Goal: Task Accomplishment & Management: Use online tool/utility

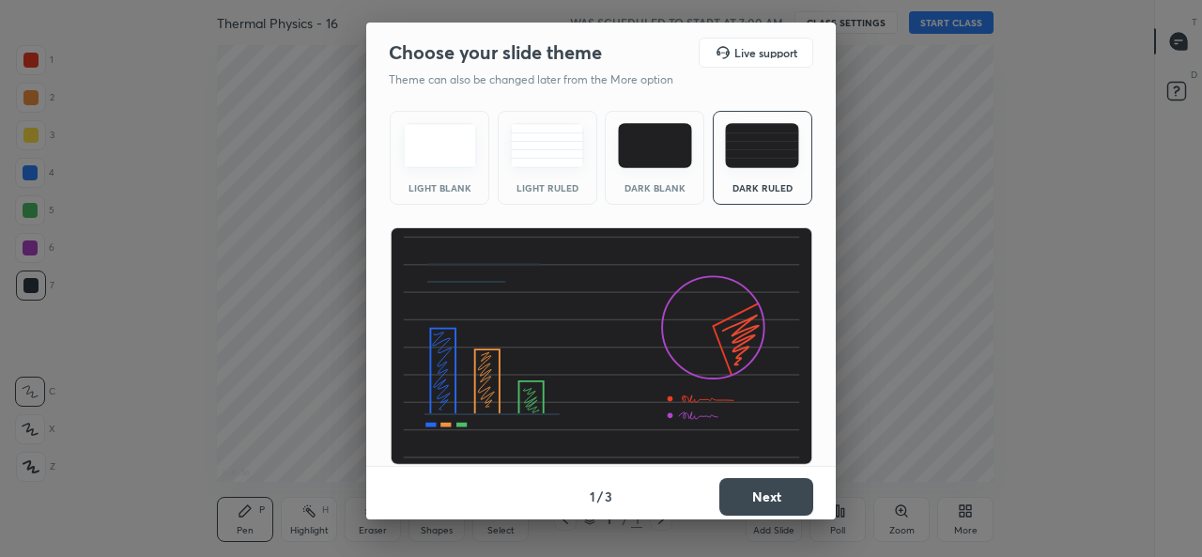
click at [782, 492] on button "Next" at bounding box center [766, 497] width 94 height 38
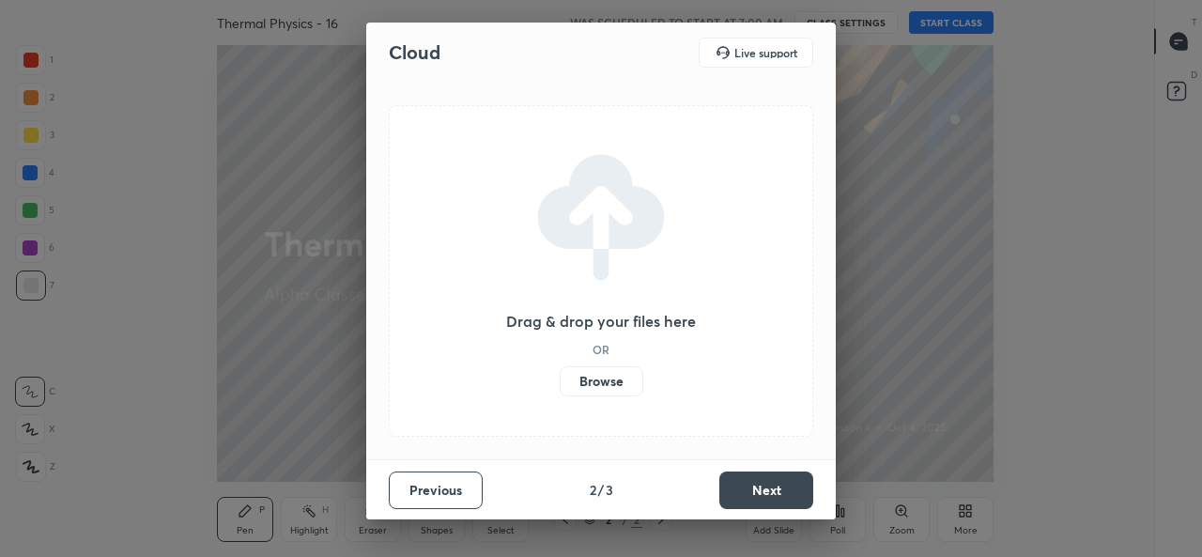
click at [599, 376] on label "Browse" at bounding box center [602, 381] width 84 height 30
click at [560, 376] on input "Browse" at bounding box center [560, 381] width 0 height 30
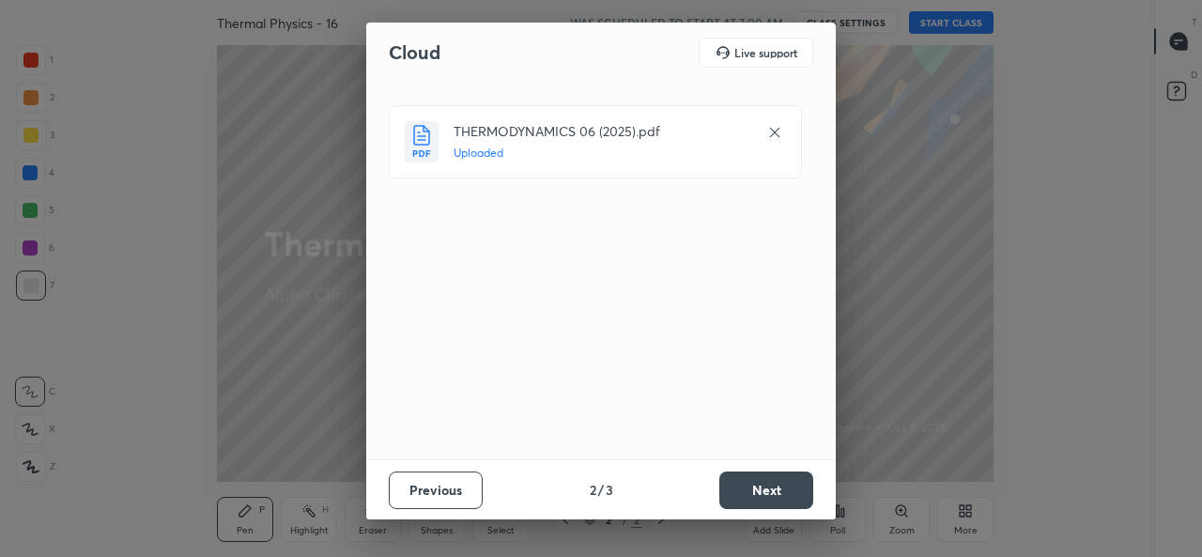
click at [765, 497] on button "Next" at bounding box center [766, 490] width 94 height 38
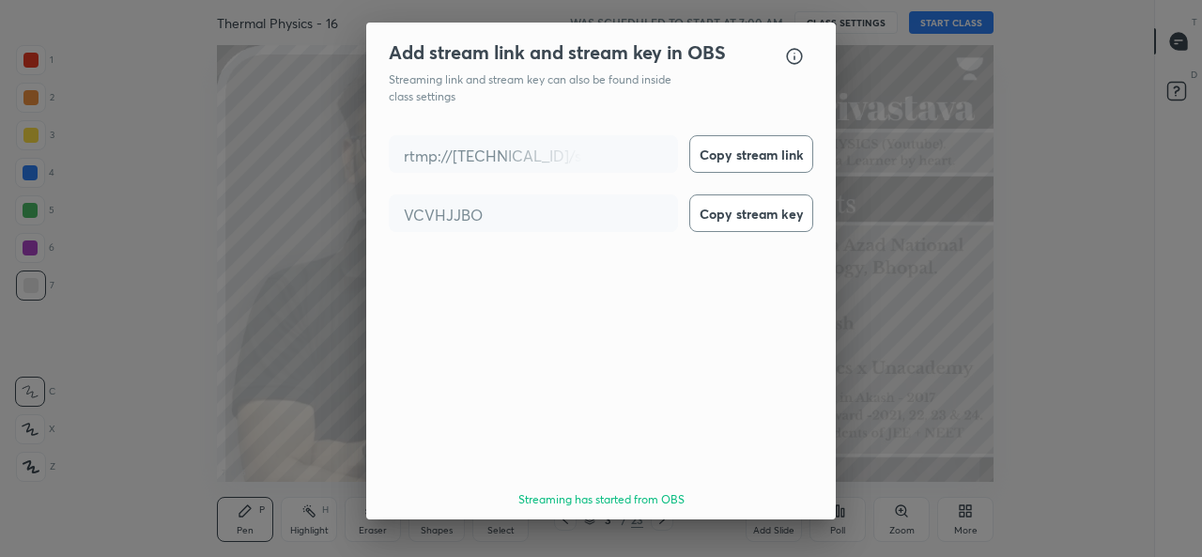
click at [788, 534] on button "Done" at bounding box center [766, 553] width 94 height 38
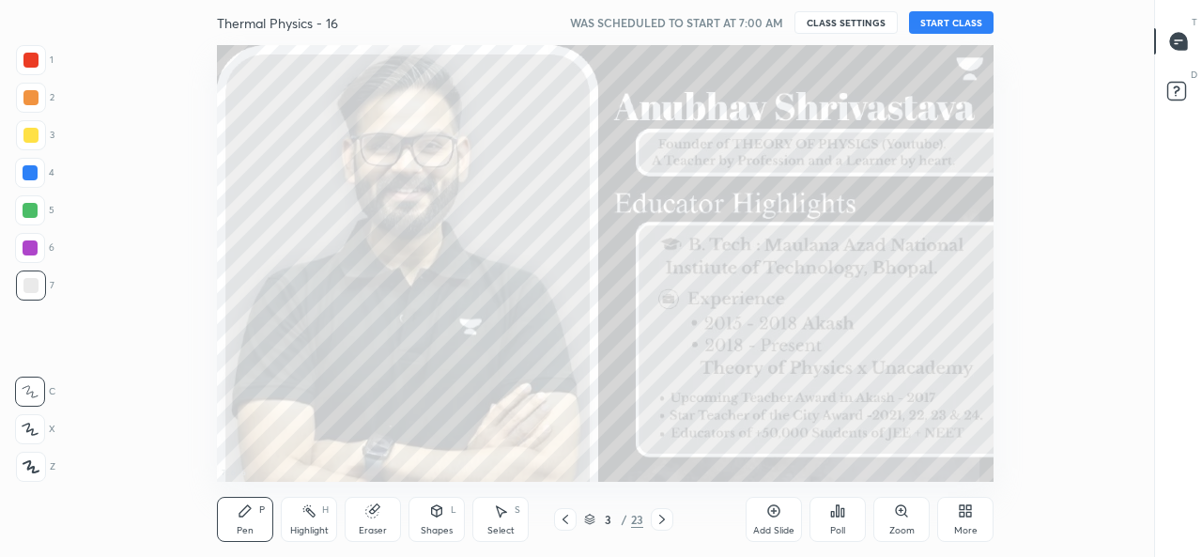
click at [971, 27] on button "START CLASS" at bounding box center [951, 22] width 84 height 23
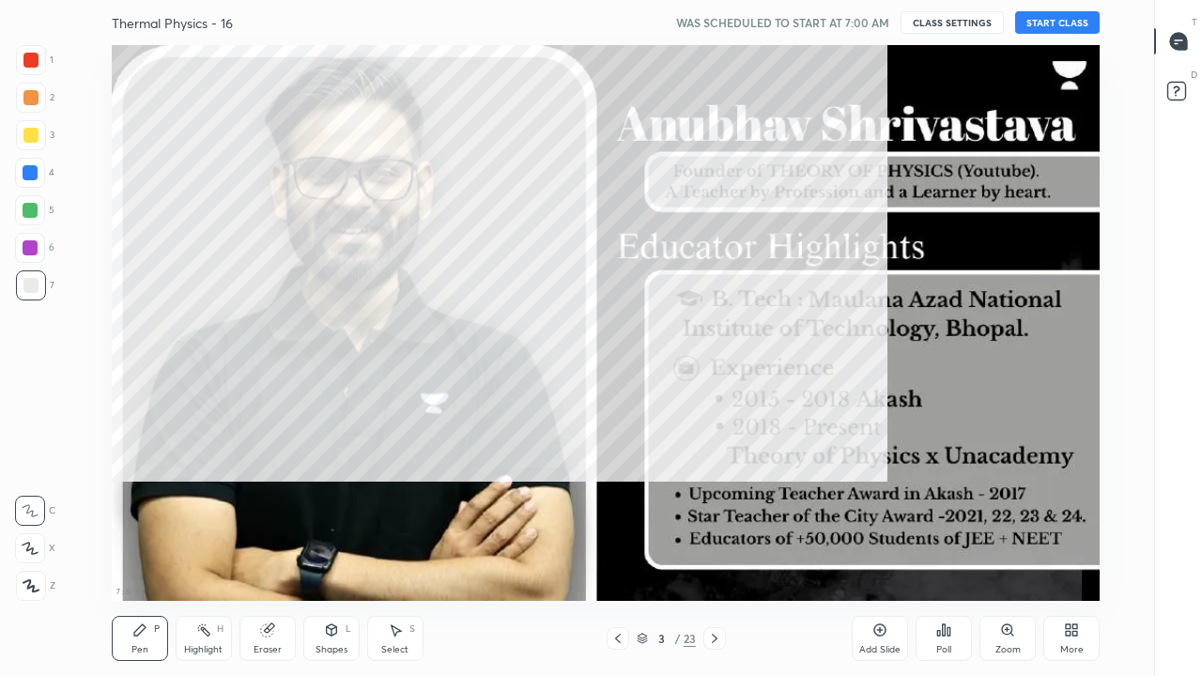
scroll to position [556, 1090]
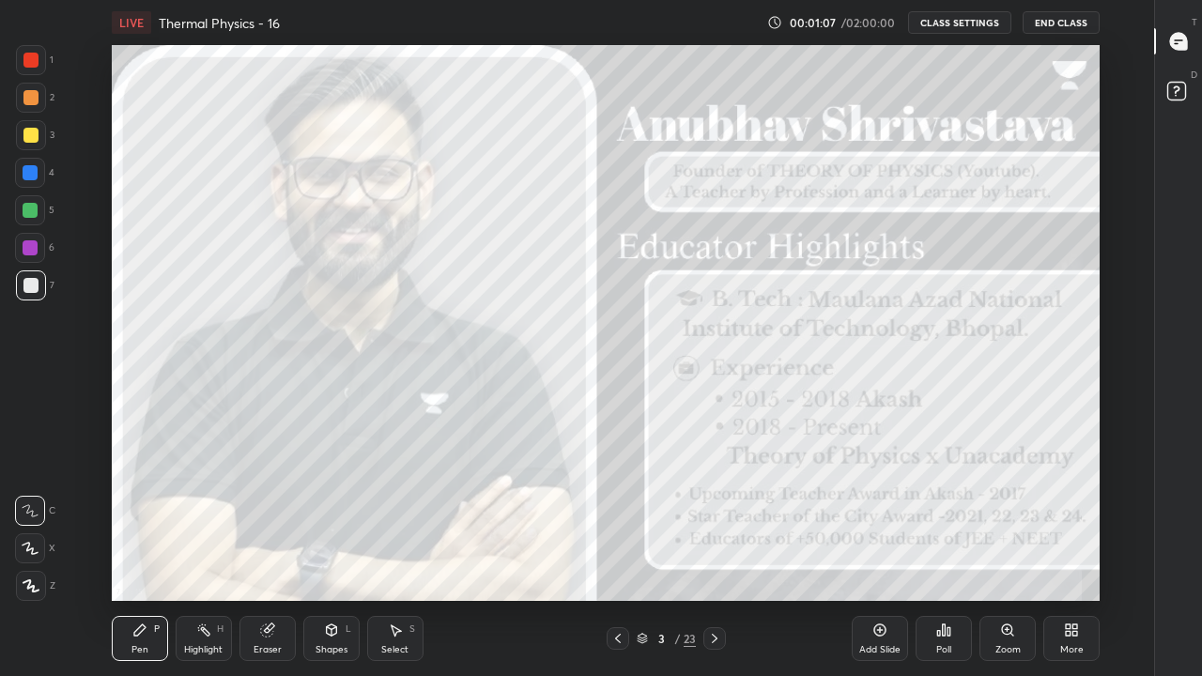
click at [1069, 556] on div "More" at bounding box center [1071, 649] width 23 height 9
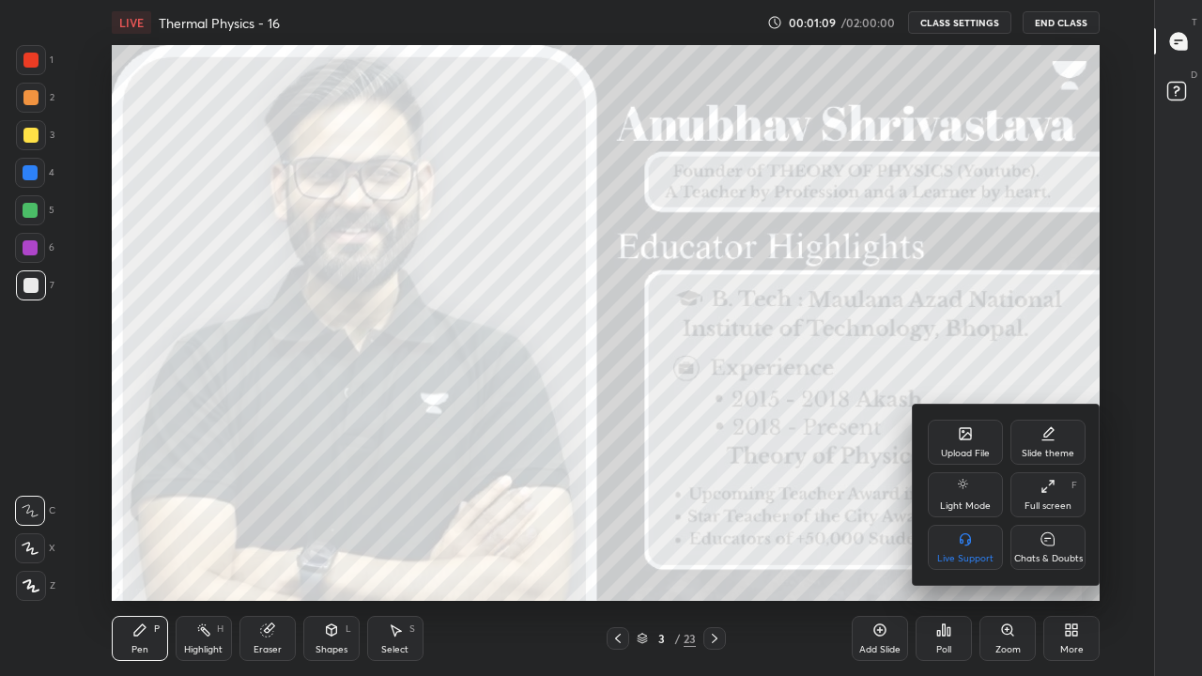
click at [1047, 552] on div "Chats & Doubts" at bounding box center [1047, 547] width 75 height 45
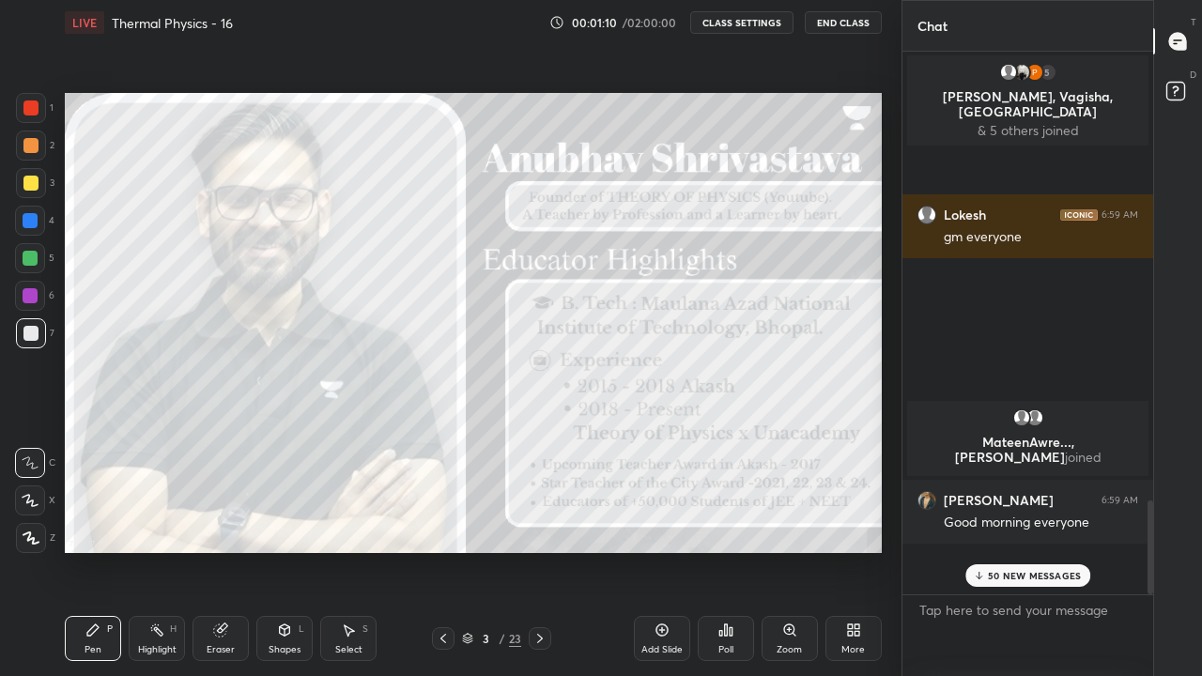
scroll to position [93324, 93054]
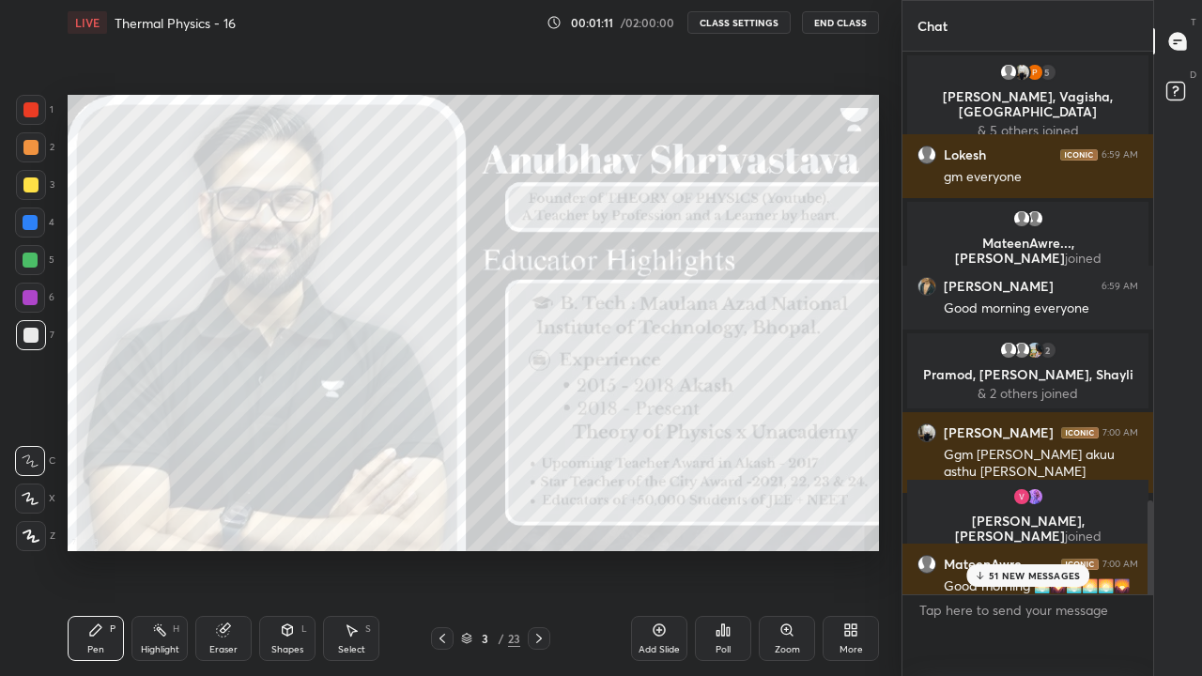
click at [997, 556] on p "51 NEW MESSAGES" at bounding box center [1034, 575] width 91 height 11
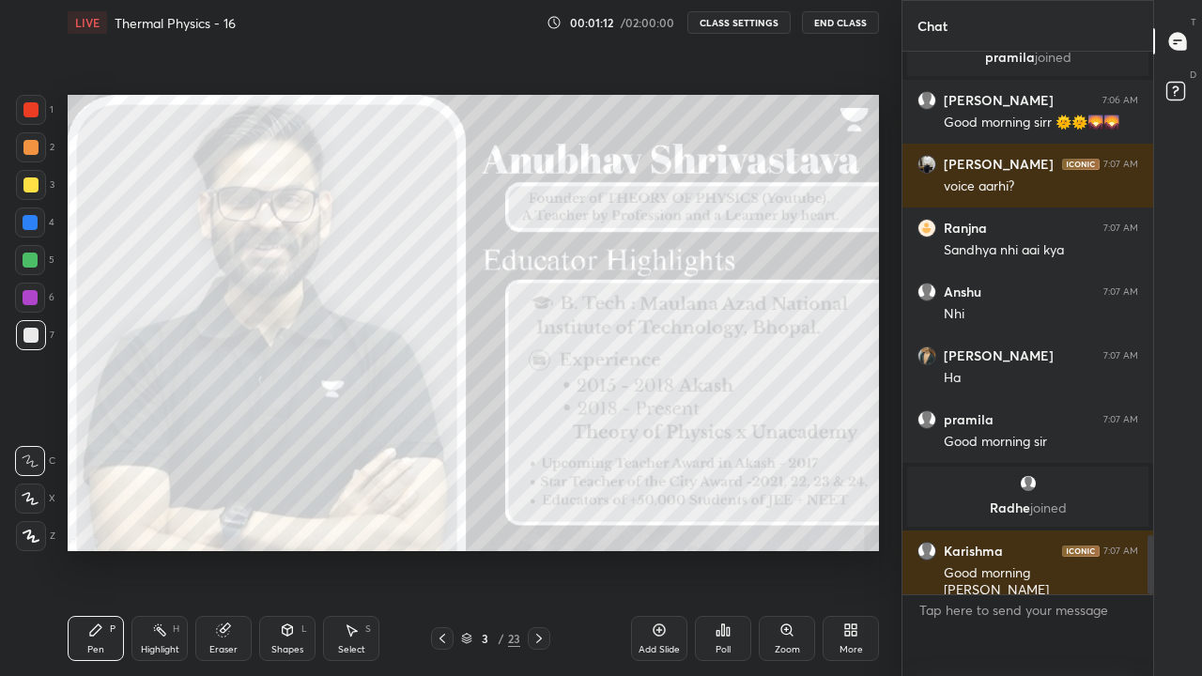
scroll to position [4478, 0]
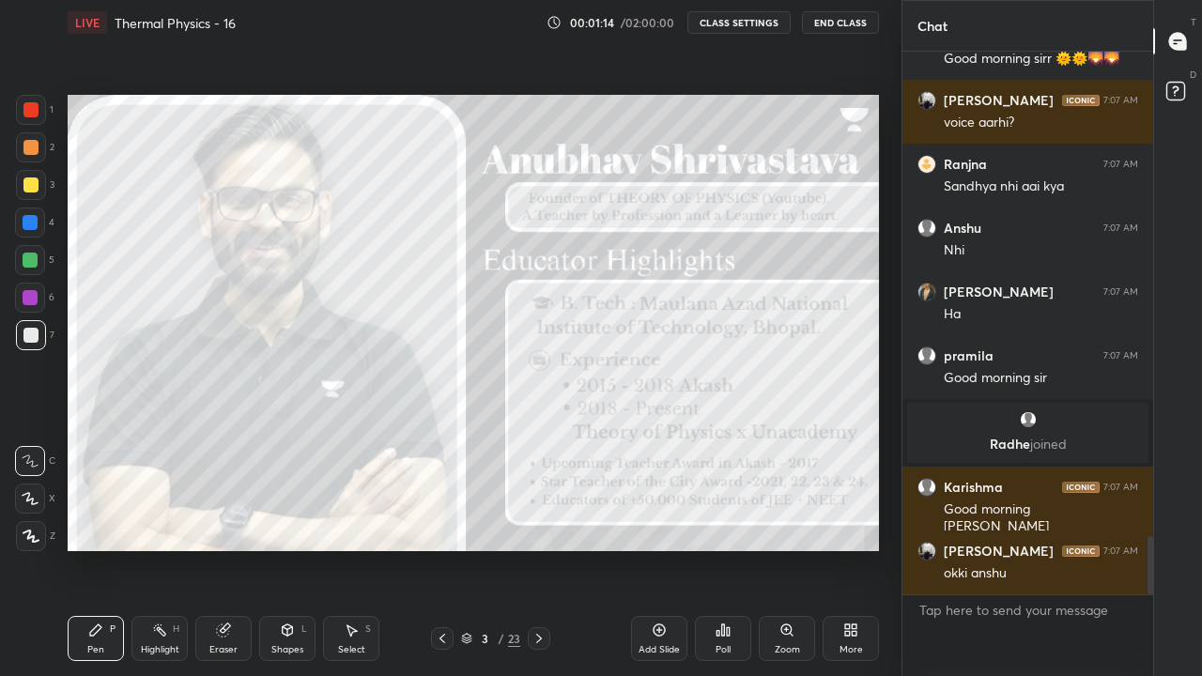
click at [91, 556] on div "Pen P" at bounding box center [96, 638] width 56 height 45
click at [27, 539] on icon at bounding box center [30, 535] width 15 height 11
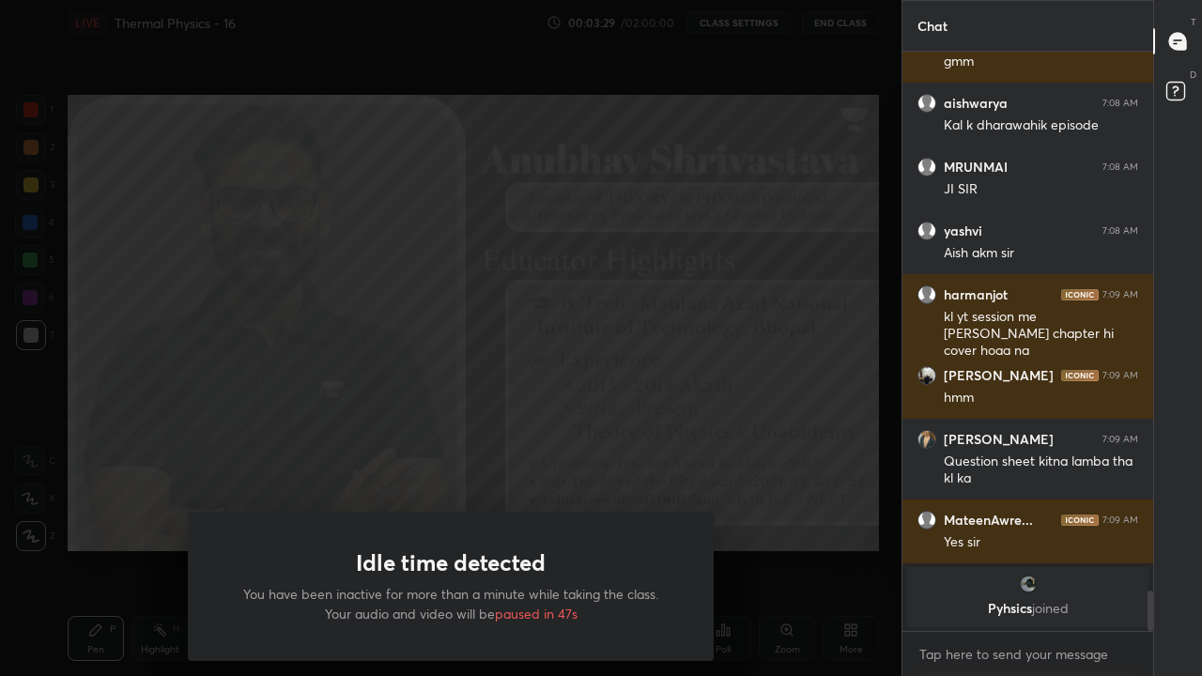
scroll to position [6749, 0]
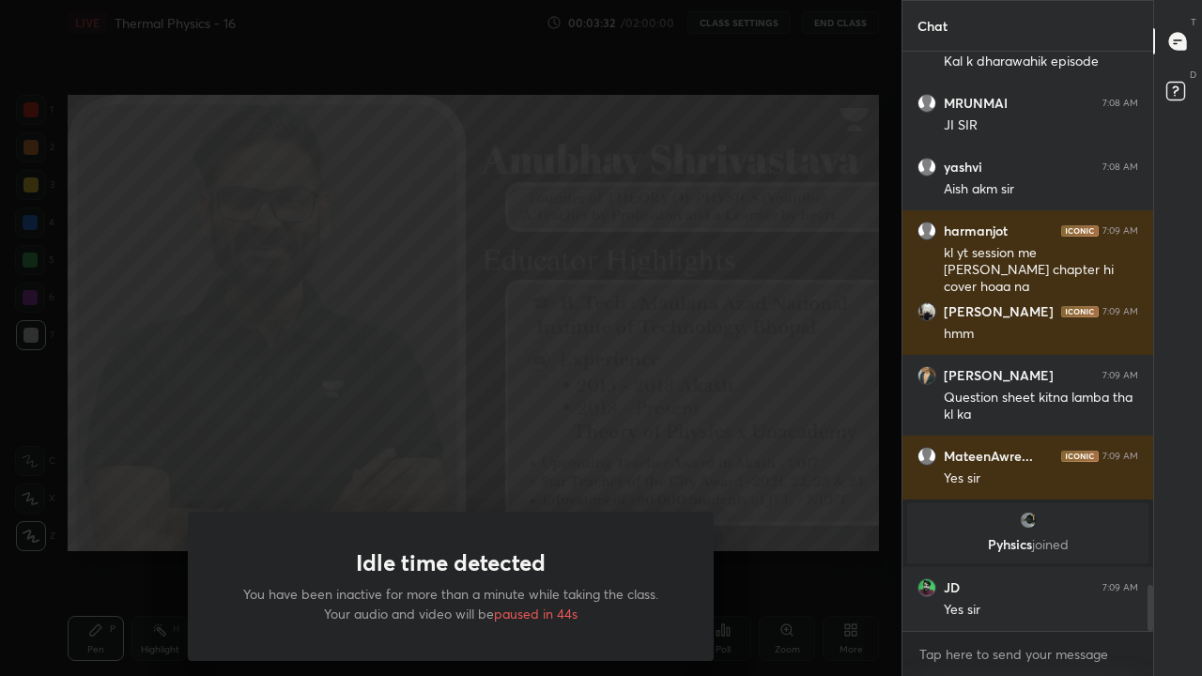
click at [874, 556] on div "Idle time detected You have been inactive for more than a minute while taking t…" at bounding box center [450, 338] width 901 height 676
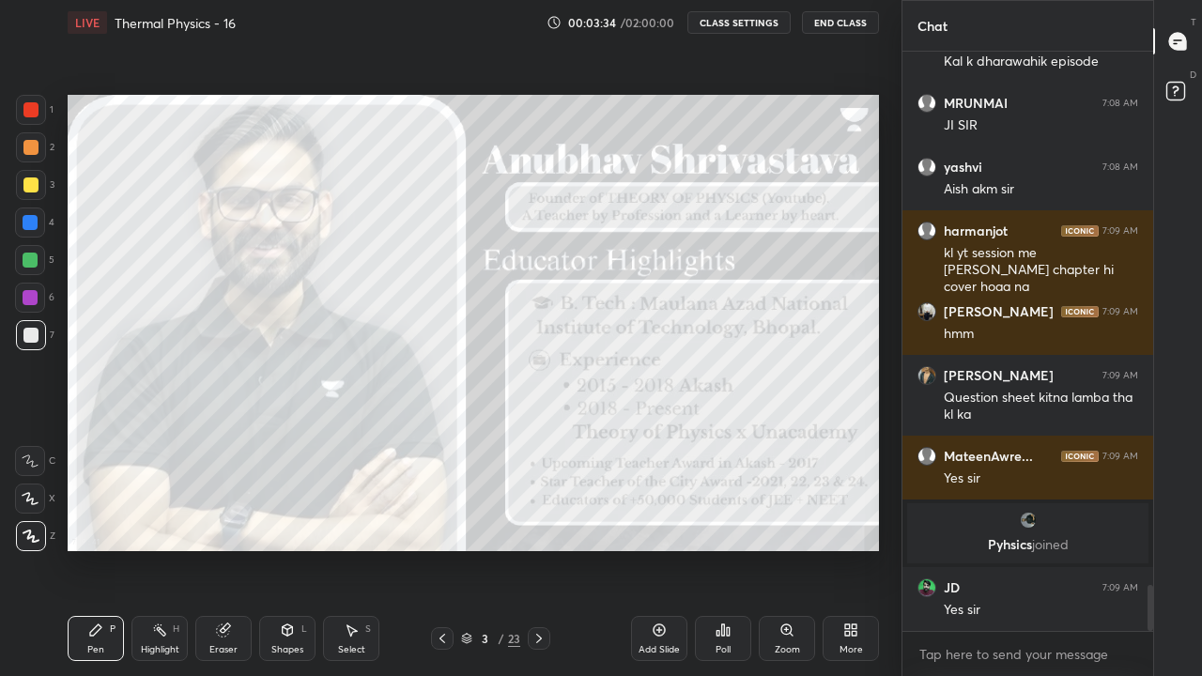
click at [851, 556] on div "More" at bounding box center [850, 638] width 56 height 45
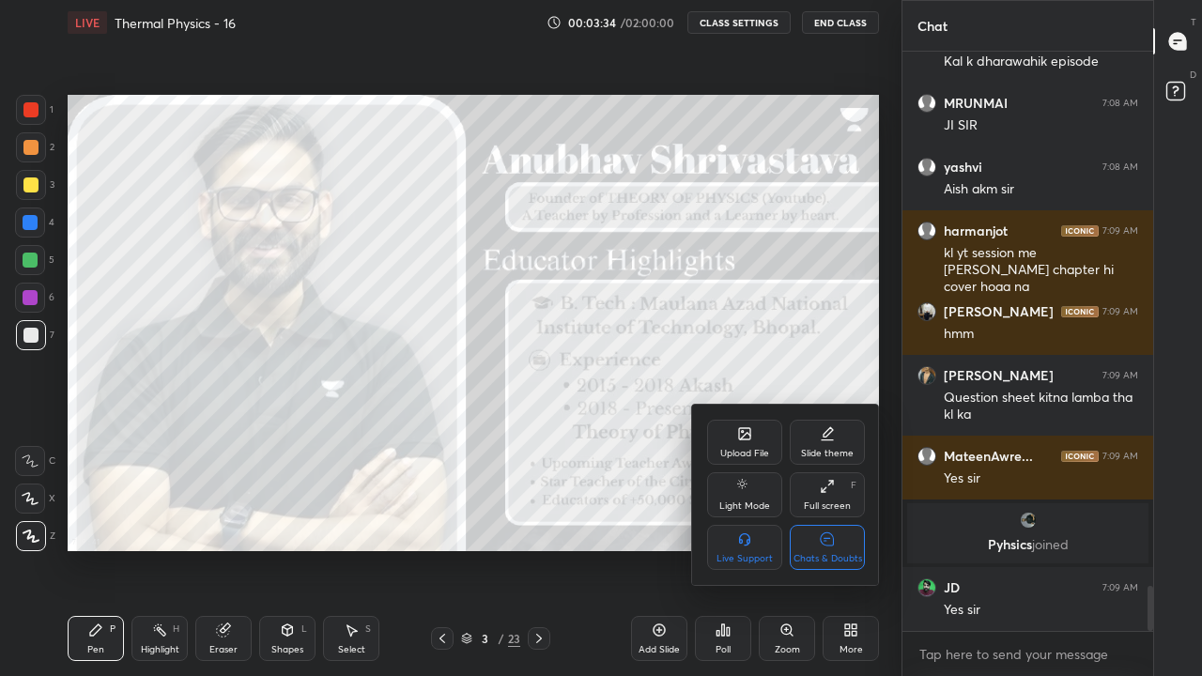
scroll to position [6813, 0]
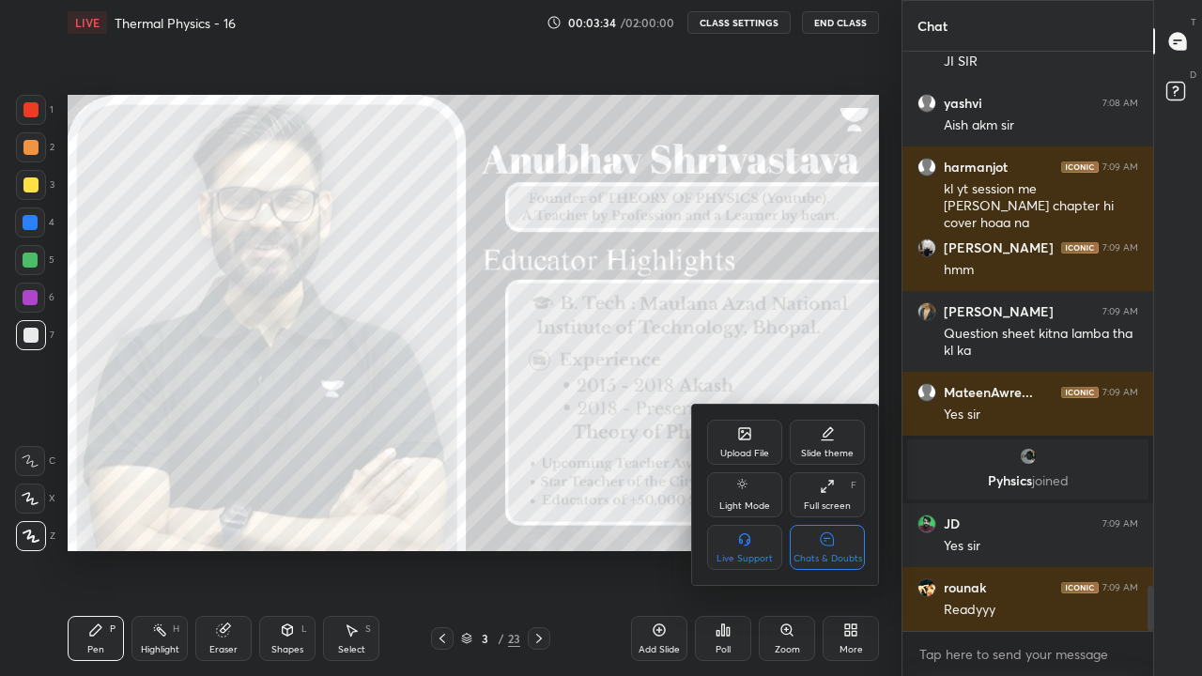
click at [835, 556] on div "Chats & Doubts" at bounding box center [827, 558] width 69 height 9
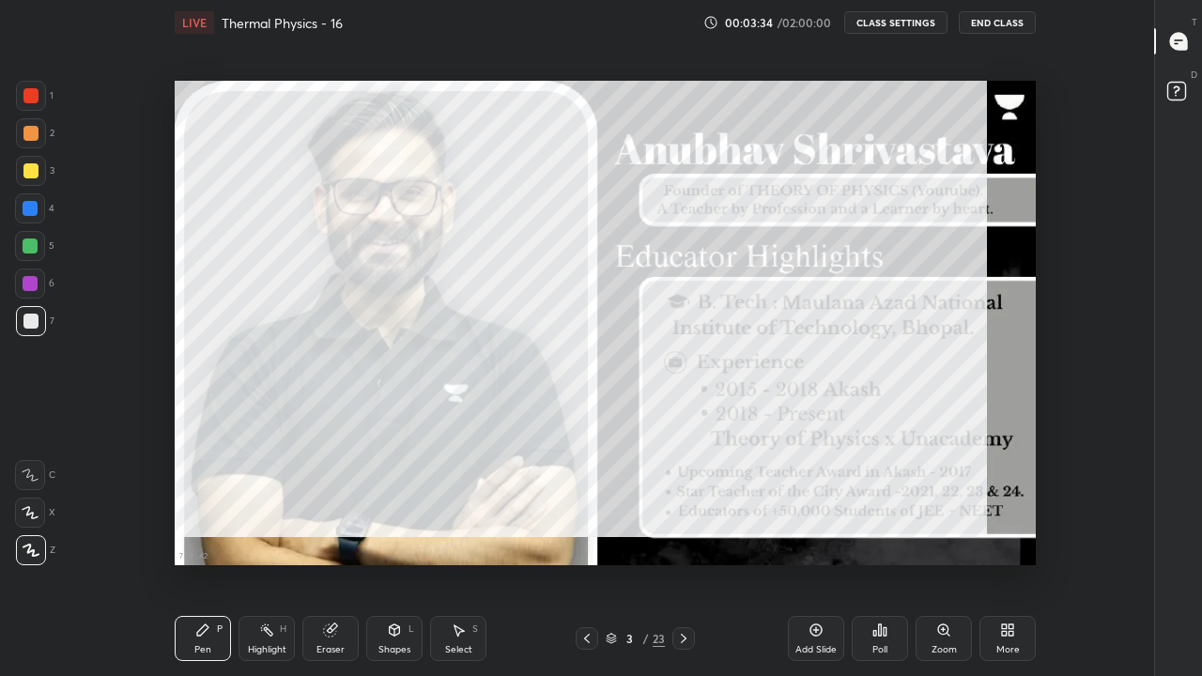
scroll to position [0, 0]
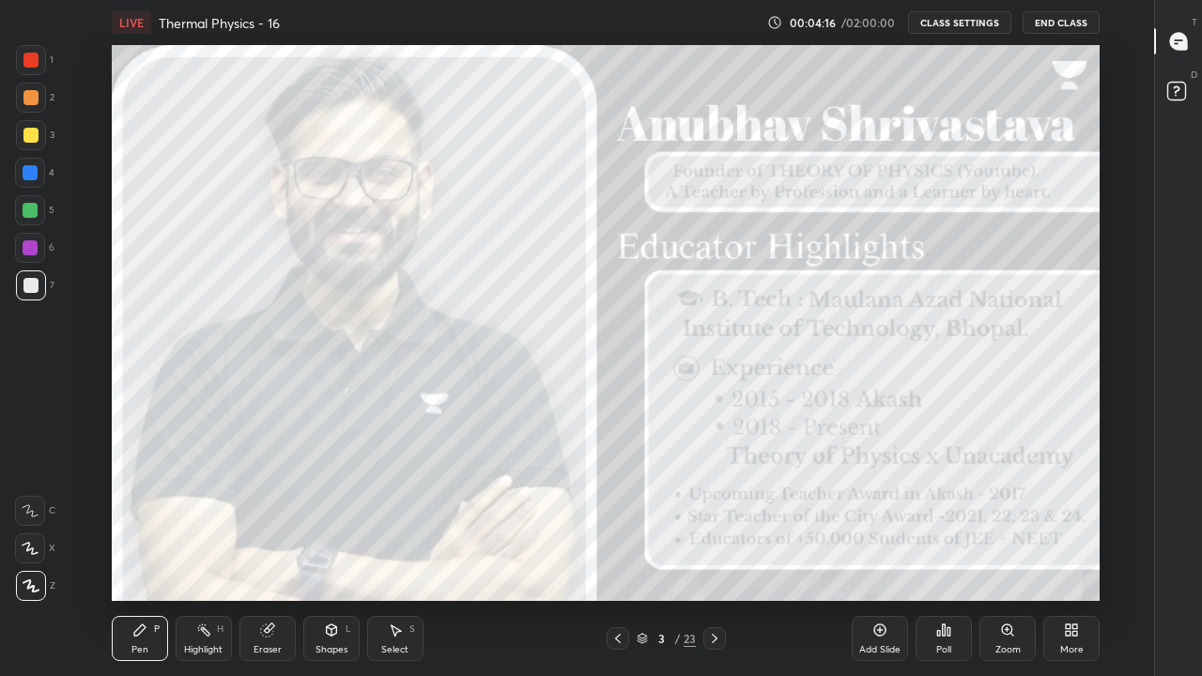
click at [874, 556] on div "Add Slide" at bounding box center [879, 638] width 56 height 45
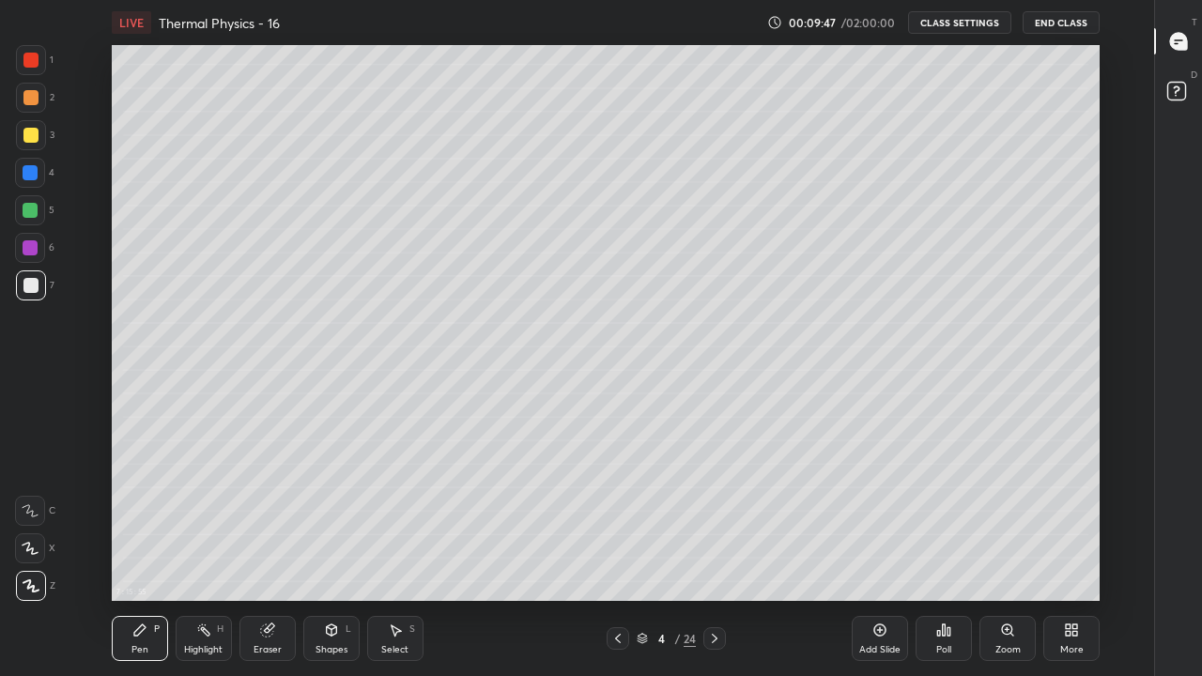
click at [714, 556] on icon at bounding box center [714, 638] width 15 height 15
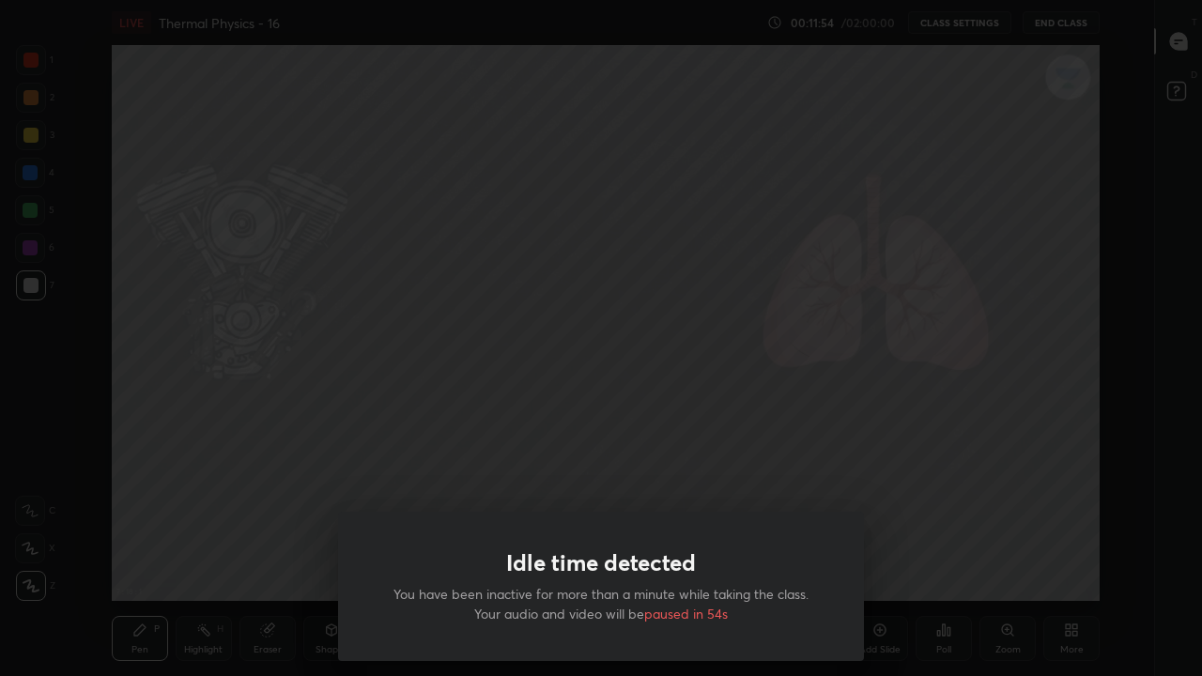
click at [212, 533] on div "Idle time detected You have been inactive for more than a minute while taking t…" at bounding box center [601, 338] width 1202 height 676
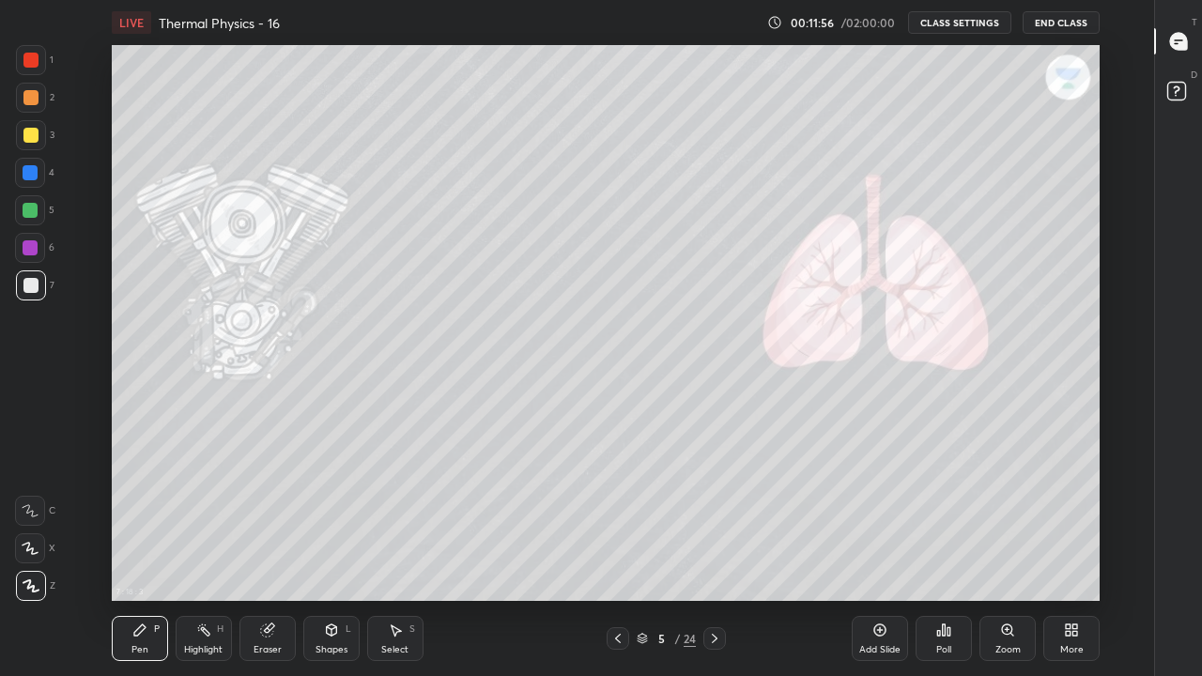
click at [713, 556] on icon at bounding box center [715, 638] width 6 height 9
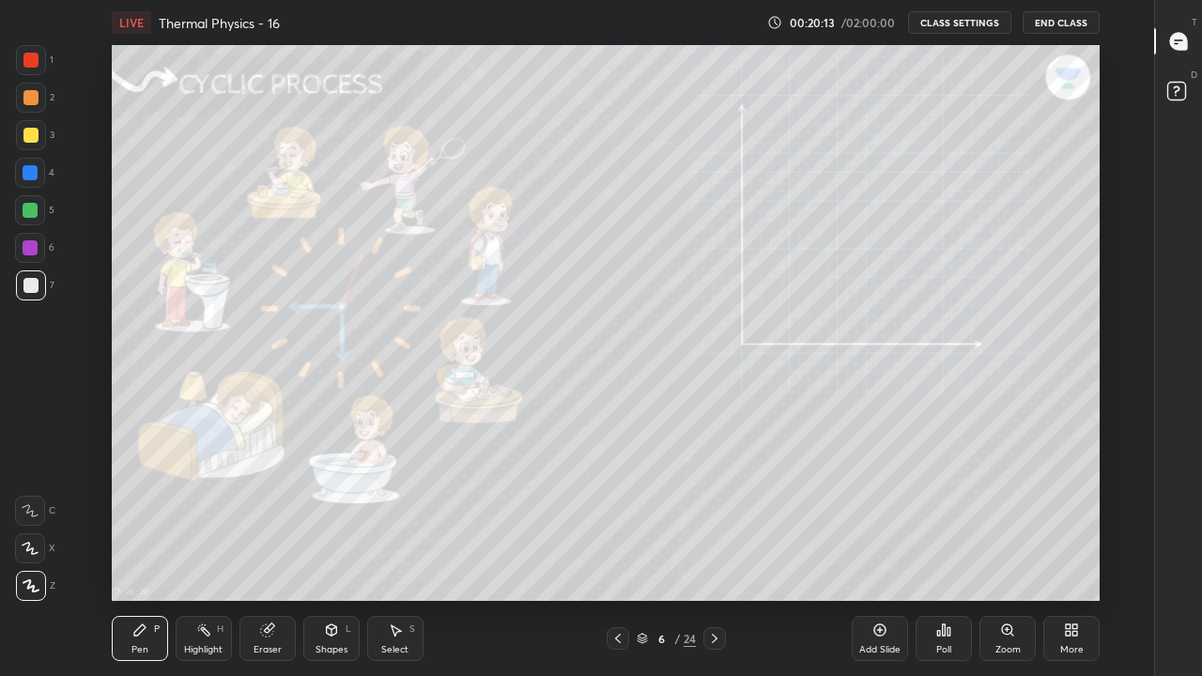
click at [876, 556] on icon at bounding box center [880, 630] width 12 height 12
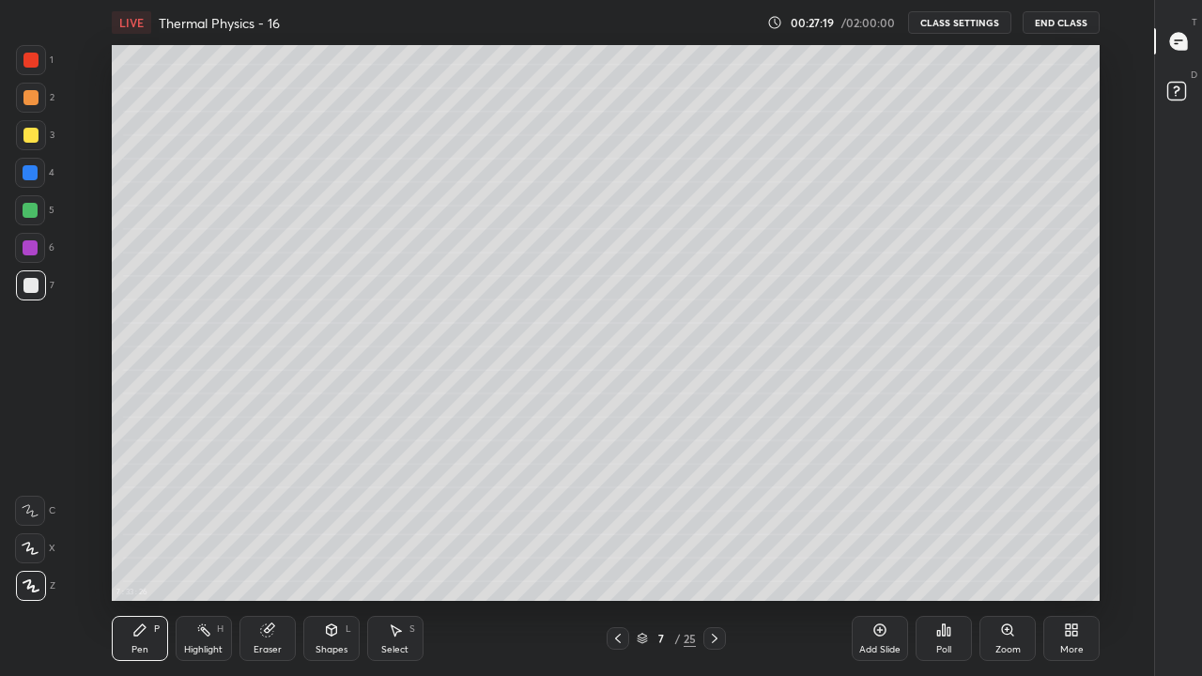
click at [715, 556] on icon at bounding box center [714, 638] width 15 height 15
click at [203, 556] on div "Highlight" at bounding box center [203, 649] width 38 height 9
click at [26, 556] on icon at bounding box center [30, 585] width 15 height 15
click at [31, 176] on div at bounding box center [30, 172] width 15 height 15
click at [33, 139] on div at bounding box center [30, 135] width 15 height 15
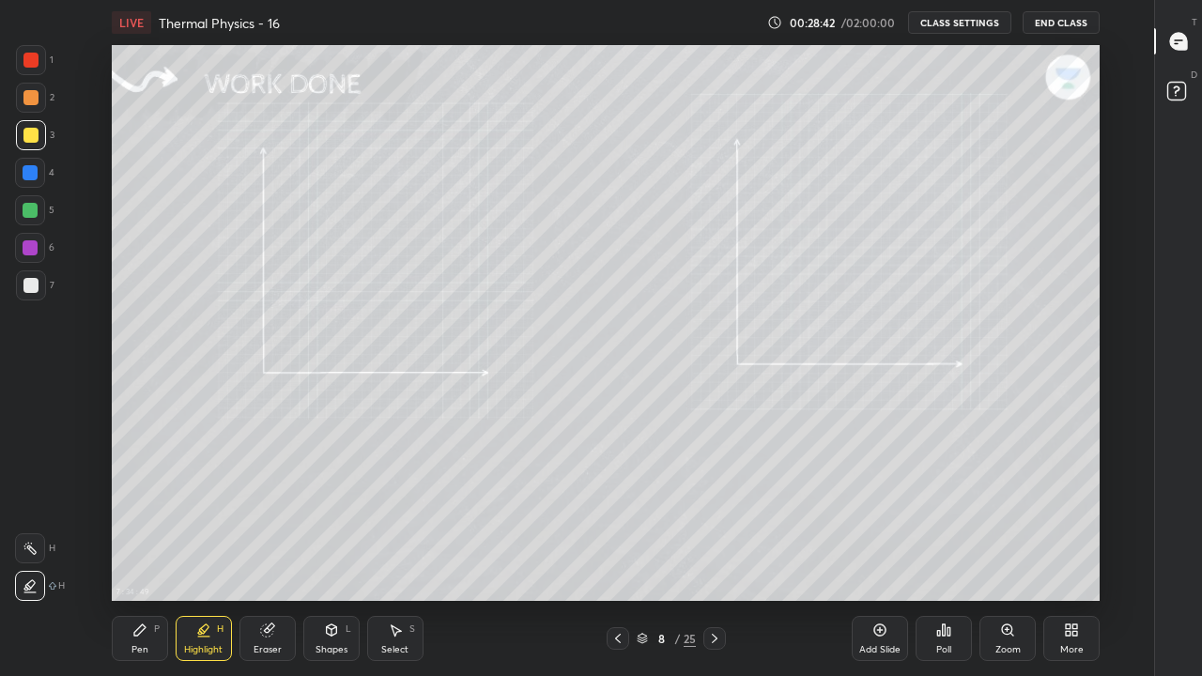
click at [34, 62] on div at bounding box center [30, 60] width 15 height 15
click at [138, 556] on icon at bounding box center [139, 629] width 15 height 15
click at [32, 556] on icon at bounding box center [30, 585] width 15 height 11
click at [30, 58] on div at bounding box center [30, 60] width 15 height 15
click at [29, 57] on div at bounding box center [30, 60] width 15 height 15
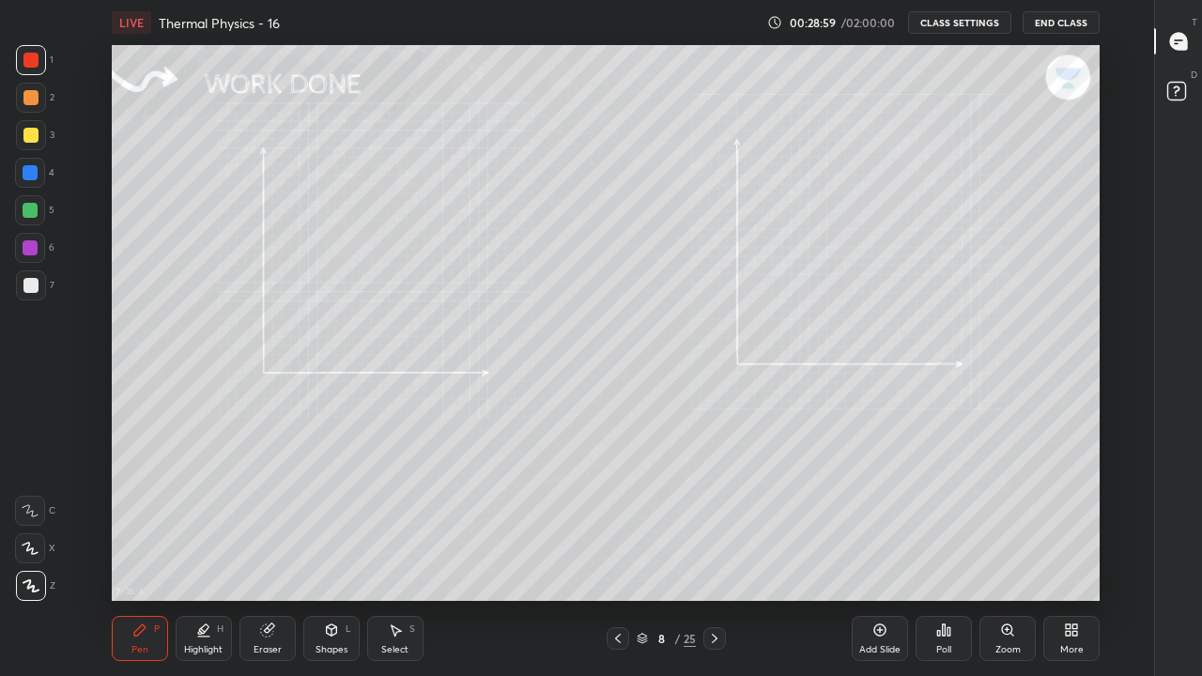
click at [192, 556] on div "Highlight" at bounding box center [203, 649] width 38 height 9
click at [31, 209] on div at bounding box center [30, 210] width 15 height 15
click at [130, 556] on div "Pen P" at bounding box center [140, 638] width 56 height 45
click at [33, 556] on icon at bounding box center [31, 585] width 17 height 13
click at [34, 290] on div at bounding box center [30, 285] width 15 height 15
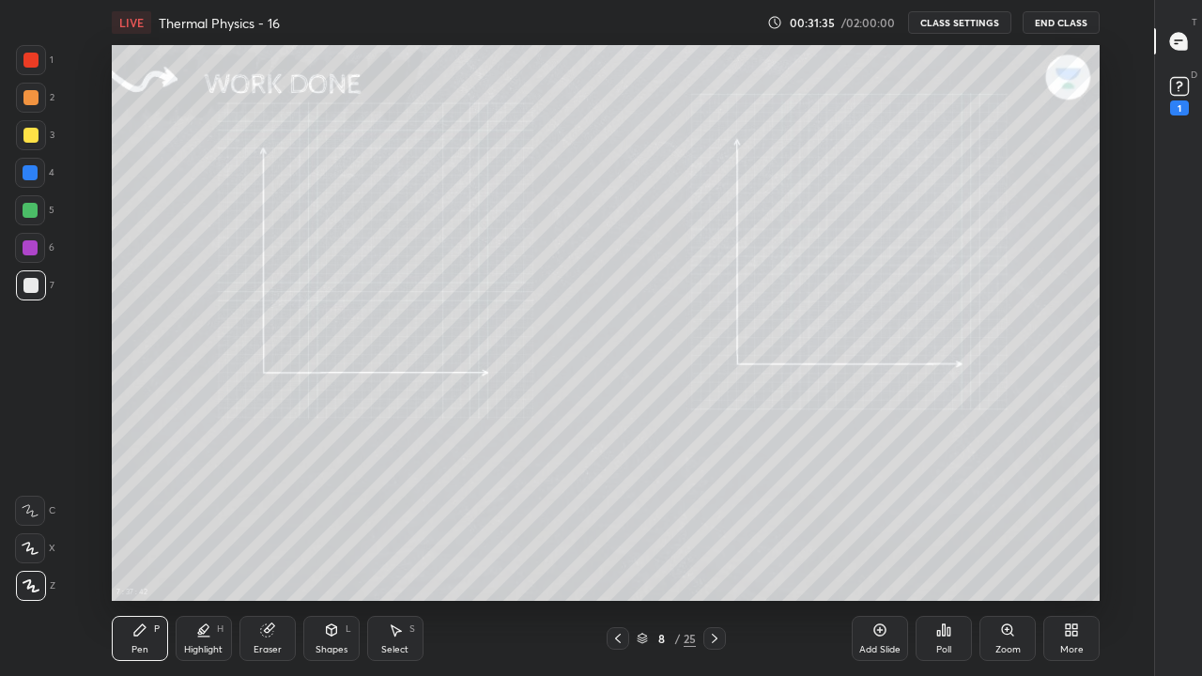
click at [202, 556] on div "Highlight H" at bounding box center [204, 638] width 56 height 45
click at [34, 131] on div at bounding box center [30, 135] width 15 height 15
click at [32, 64] on div at bounding box center [30, 60] width 15 height 15
click at [29, 175] on div at bounding box center [30, 172] width 15 height 15
click at [30, 284] on div at bounding box center [30, 285] width 15 height 15
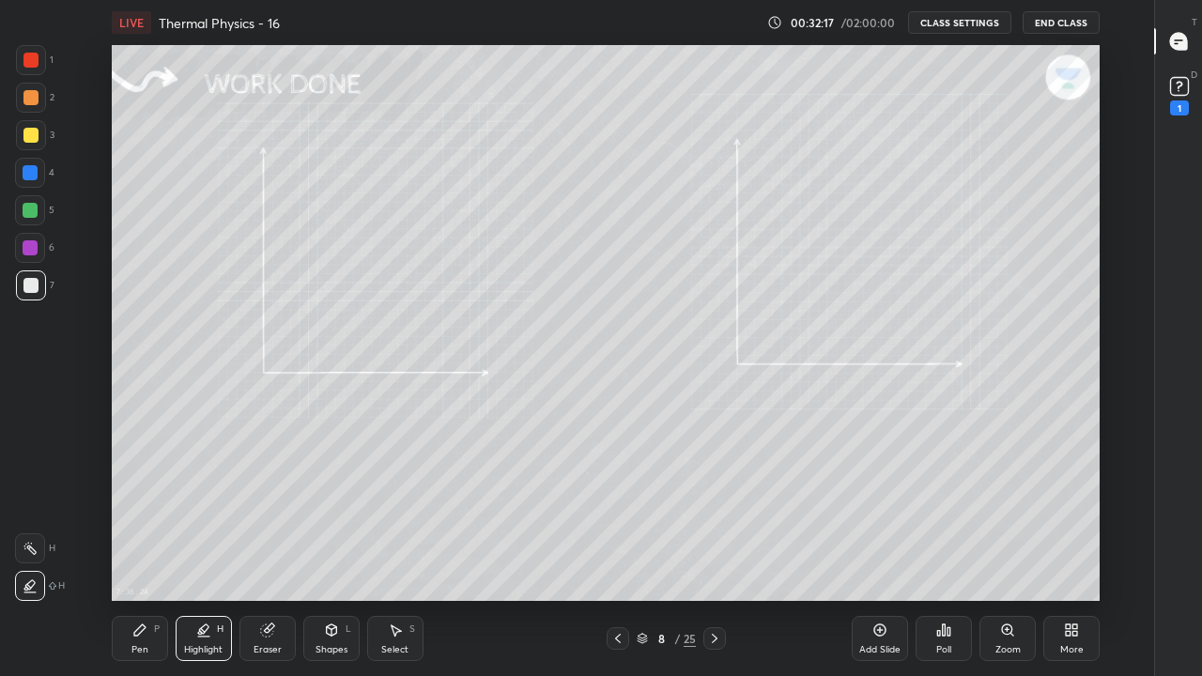
click at [139, 556] on div "Pen P" at bounding box center [140, 638] width 56 height 45
click at [870, 556] on div "Add Slide" at bounding box center [879, 638] width 56 height 45
click at [202, 556] on div "Highlight H" at bounding box center [204, 638] width 56 height 45
click at [32, 61] on div at bounding box center [30, 60] width 15 height 15
click at [30, 294] on div at bounding box center [31, 285] width 30 height 30
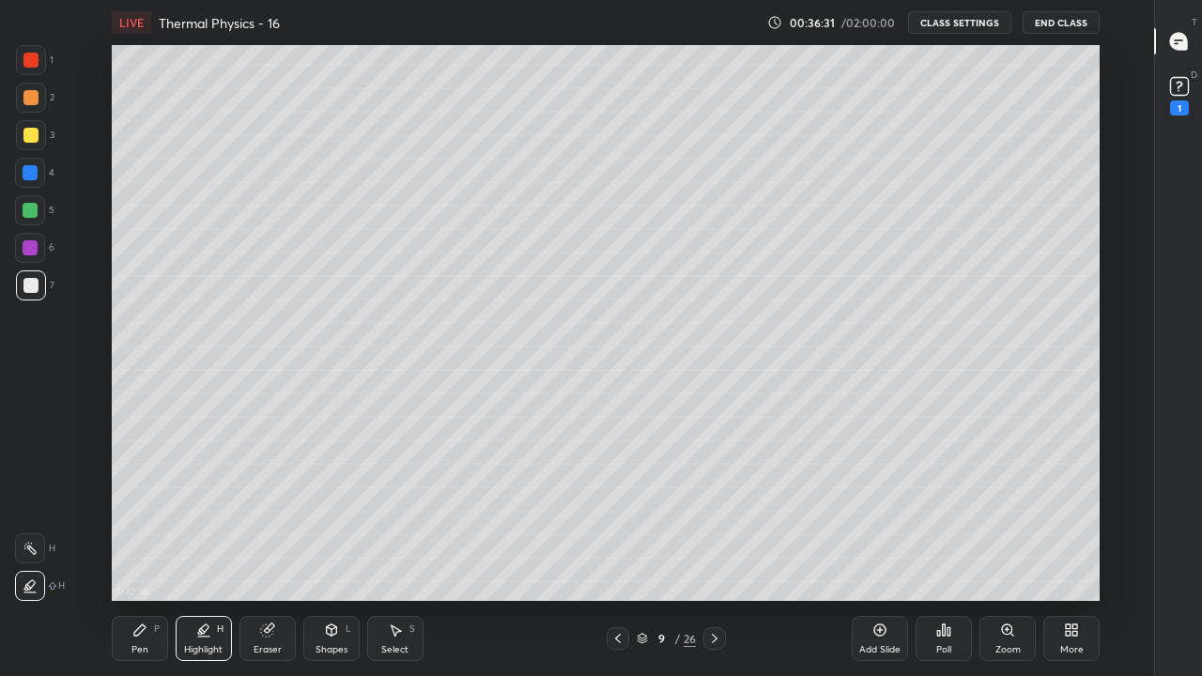
click at [260, 556] on div "Eraser" at bounding box center [267, 649] width 28 height 9
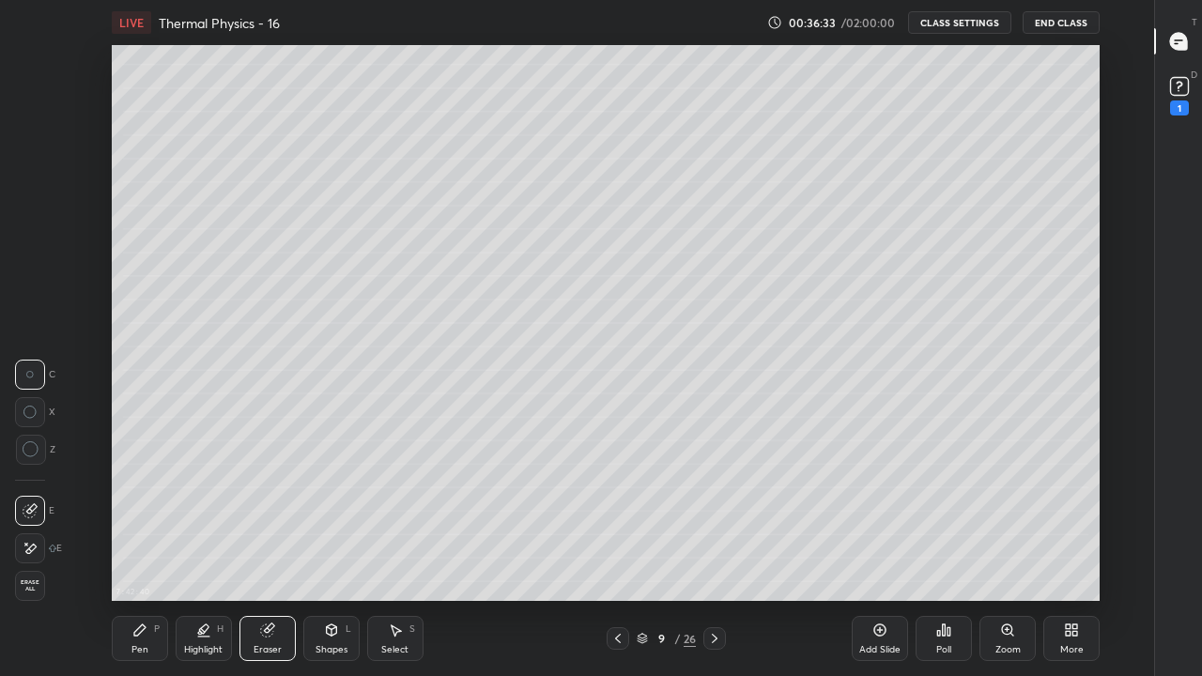
click at [151, 556] on div "Pen P" at bounding box center [140, 638] width 56 height 45
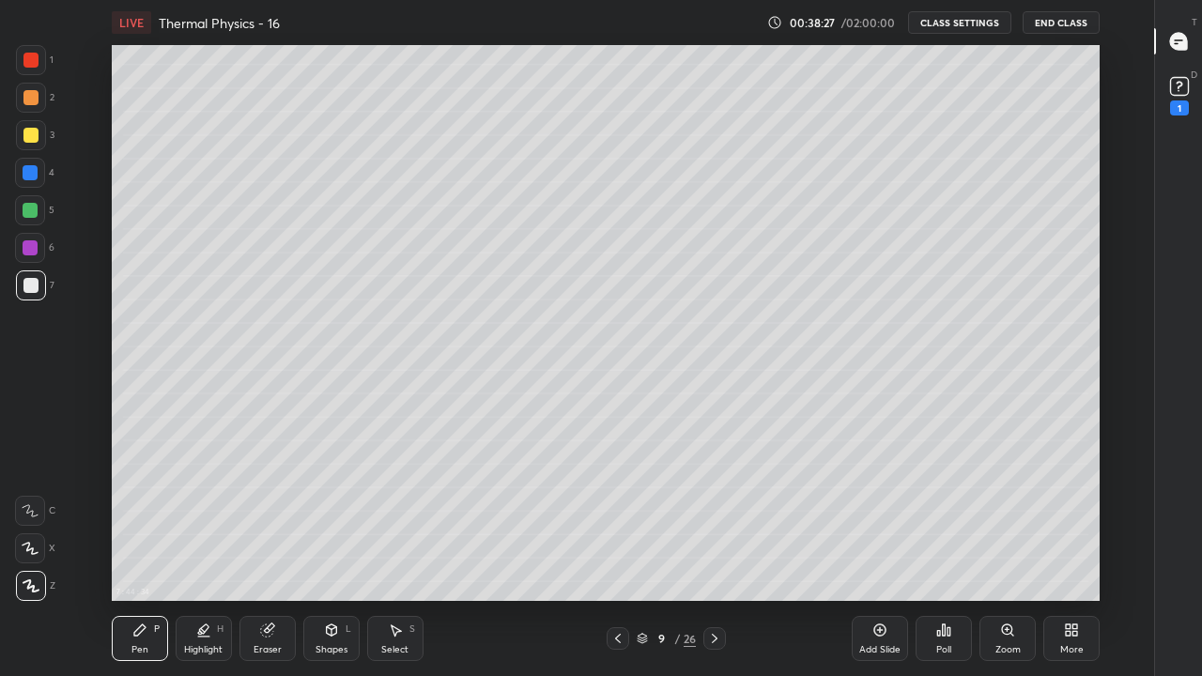
click at [717, 556] on icon at bounding box center [714, 638] width 15 height 15
click at [714, 556] on icon at bounding box center [714, 638] width 15 height 15
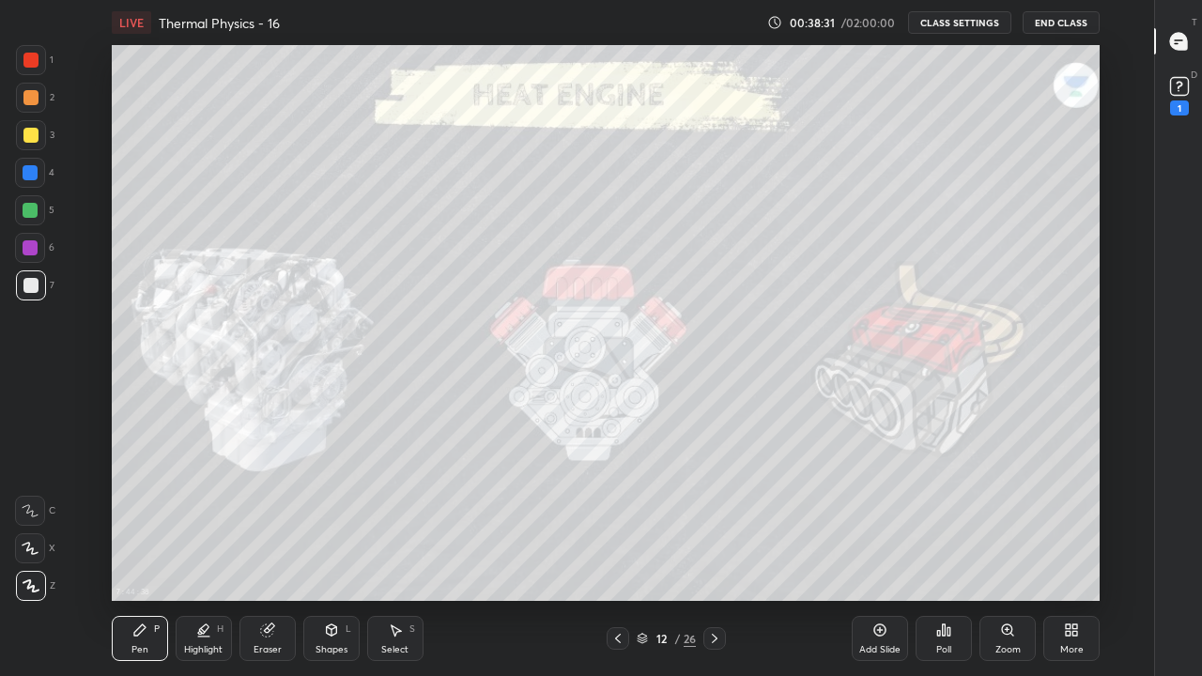
click at [618, 556] on icon at bounding box center [617, 638] width 15 height 15
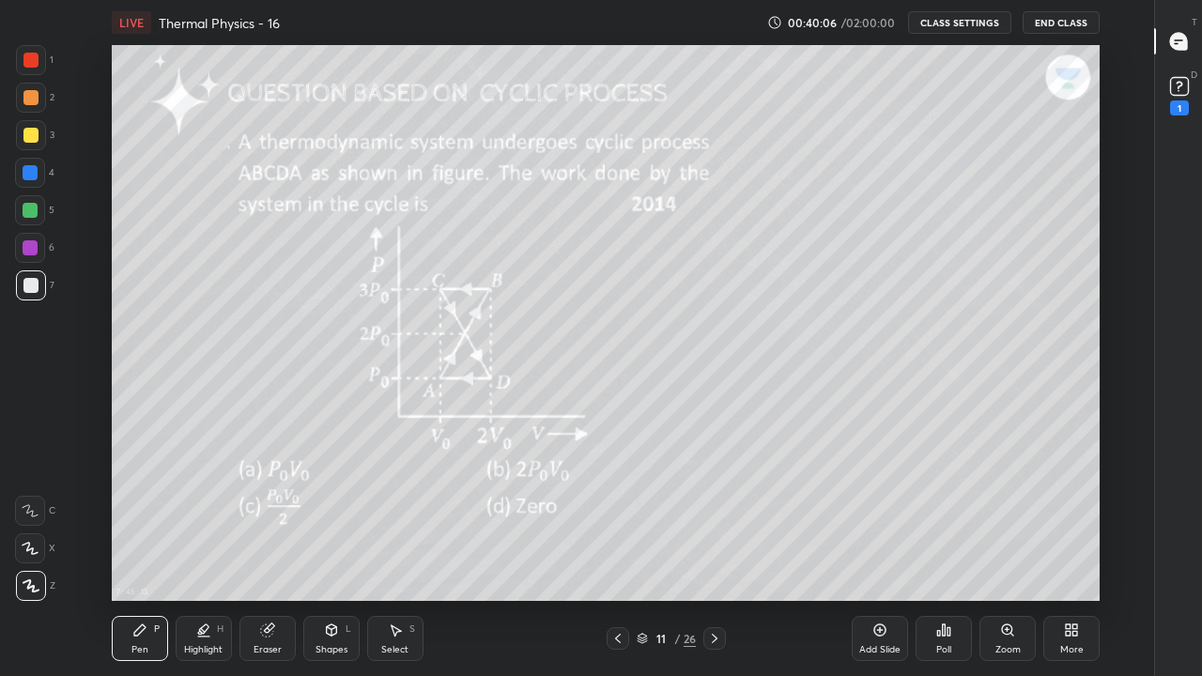
click at [618, 556] on icon at bounding box center [617, 638] width 15 height 15
click at [863, 556] on div "Add Slide" at bounding box center [879, 638] width 56 height 45
click at [135, 556] on div "Pen" at bounding box center [139, 649] width 17 height 9
click at [32, 556] on div at bounding box center [31, 586] width 30 height 30
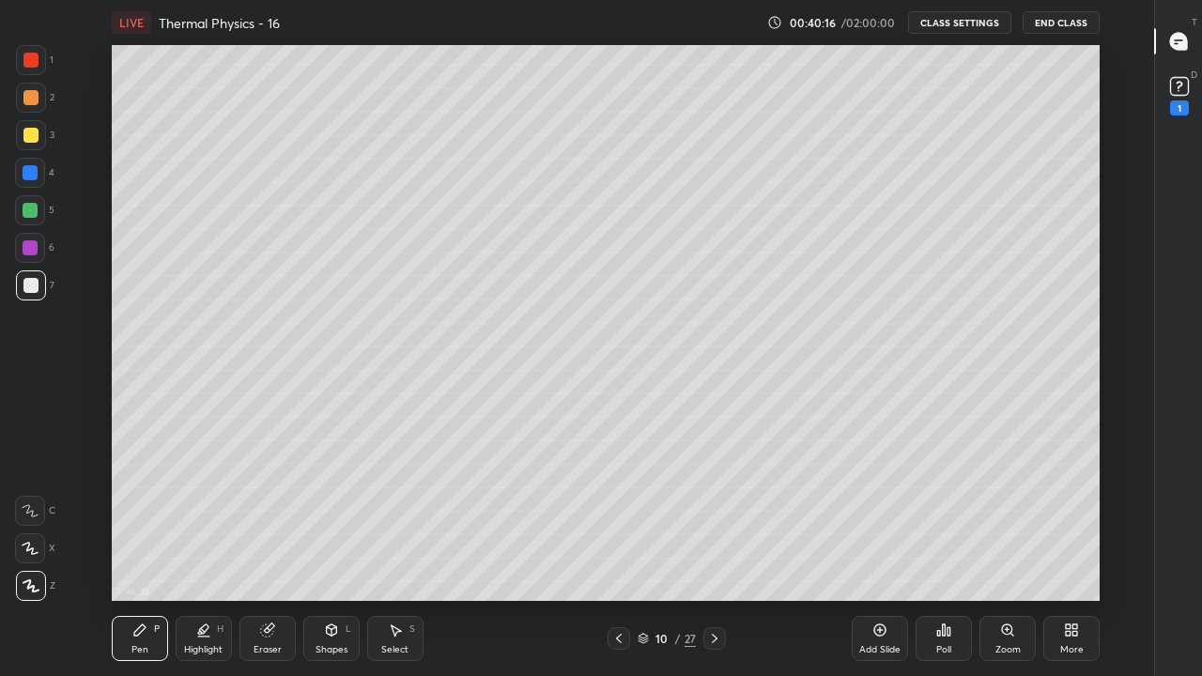
click at [37, 291] on div at bounding box center [30, 285] width 15 height 15
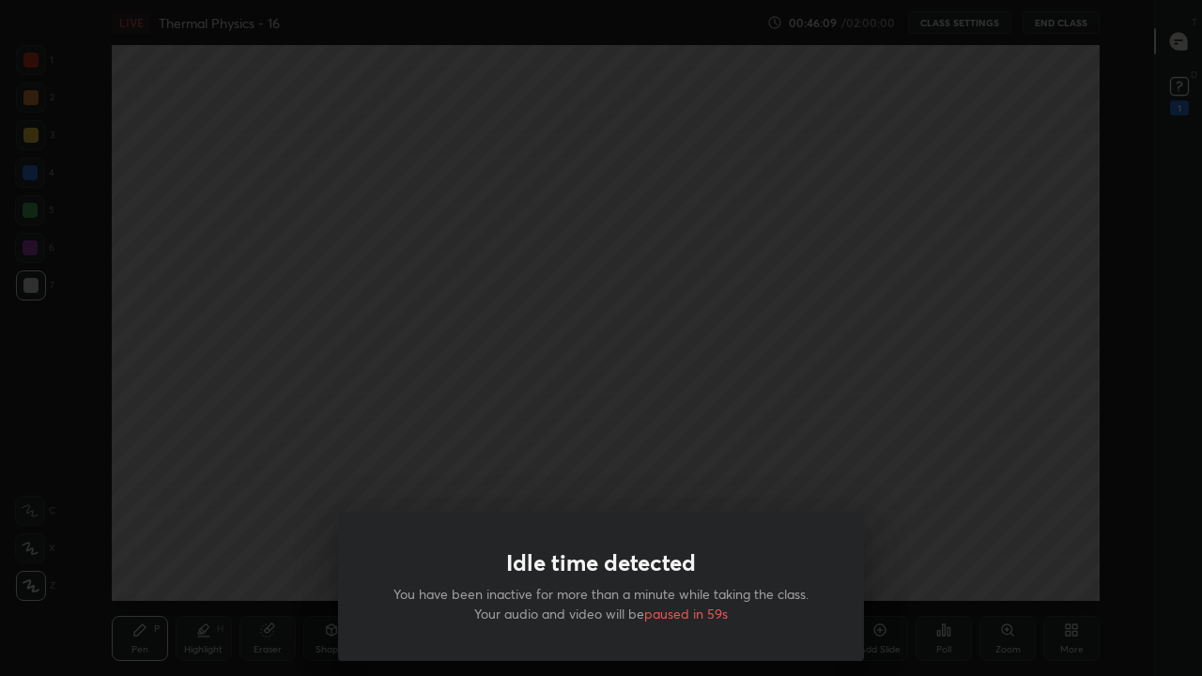
click at [545, 423] on div "Idle time detected You have been inactive for more than a minute while taking t…" at bounding box center [601, 338] width 1202 height 676
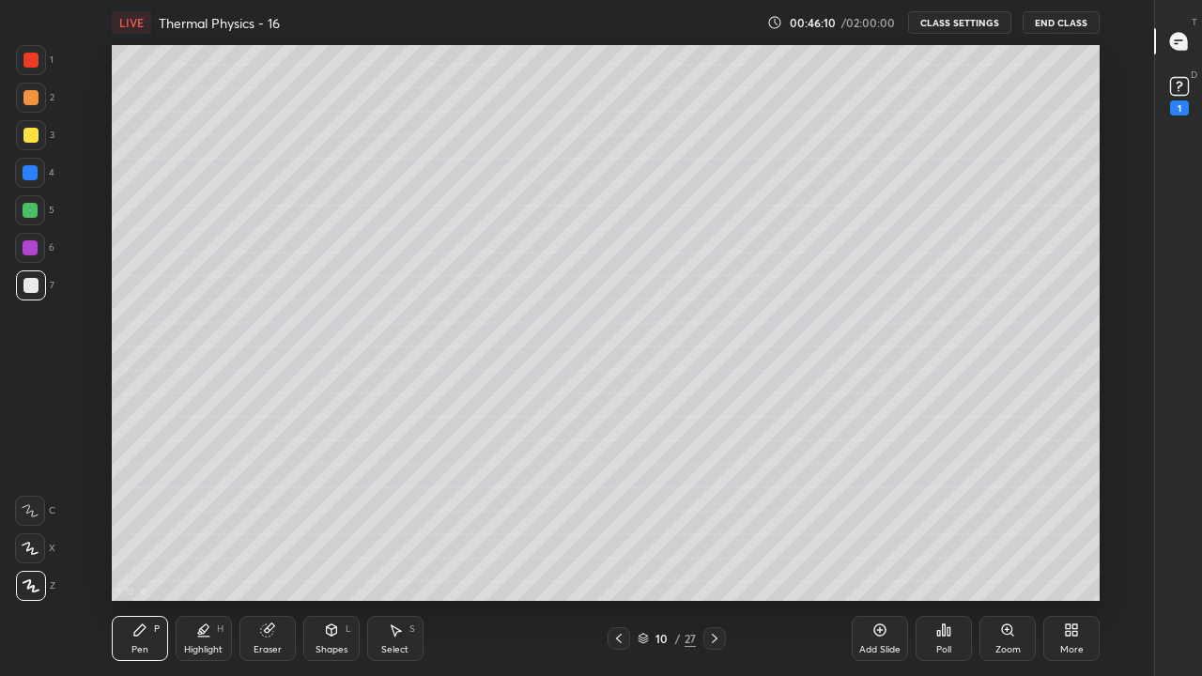
click at [137, 556] on icon at bounding box center [139, 629] width 11 height 11
click at [30, 208] on div at bounding box center [30, 210] width 15 height 15
click at [713, 556] on icon at bounding box center [714, 638] width 15 height 15
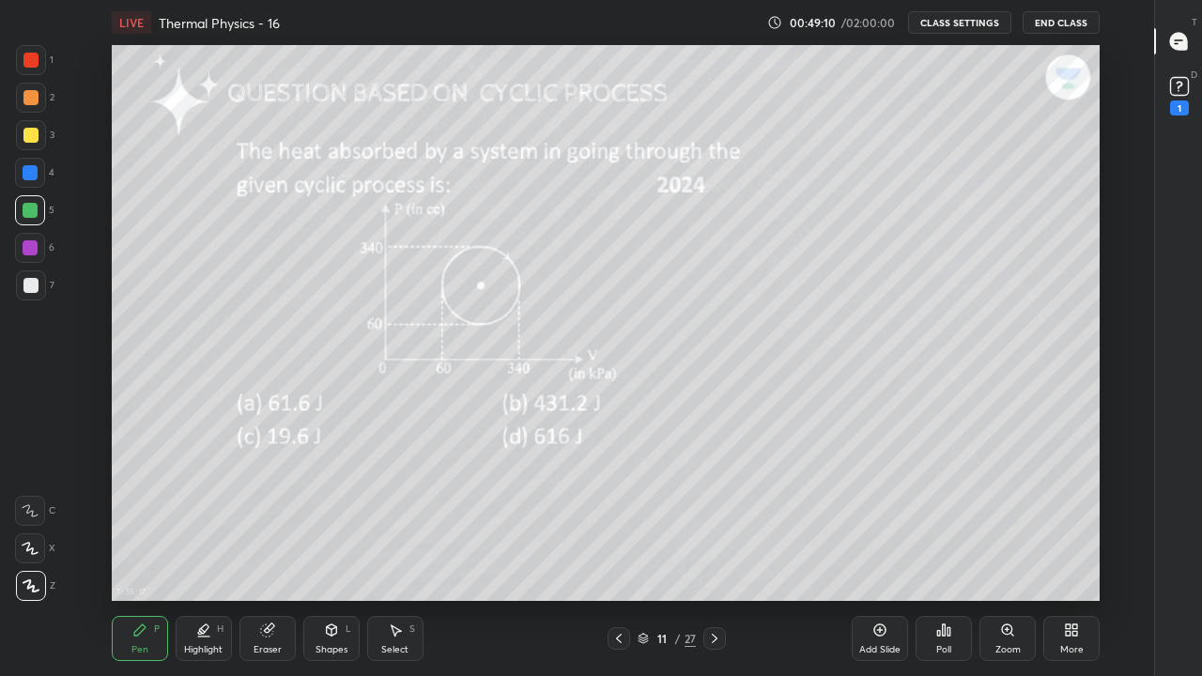
click at [146, 556] on icon at bounding box center [139, 629] width 15 height 15
click at [24, 556] on icon at bounding box center [31, 585] width 17 height 13
click at [31, 287] on div at bounding box center [30, 285] width 15 height 15
click at [205, 556] on div "Highlight" at bounding box center [203, 649] width 38 height 9
click at [260, 556] on div "Eraser" at bounding box center [267, 638] width 56 height 45
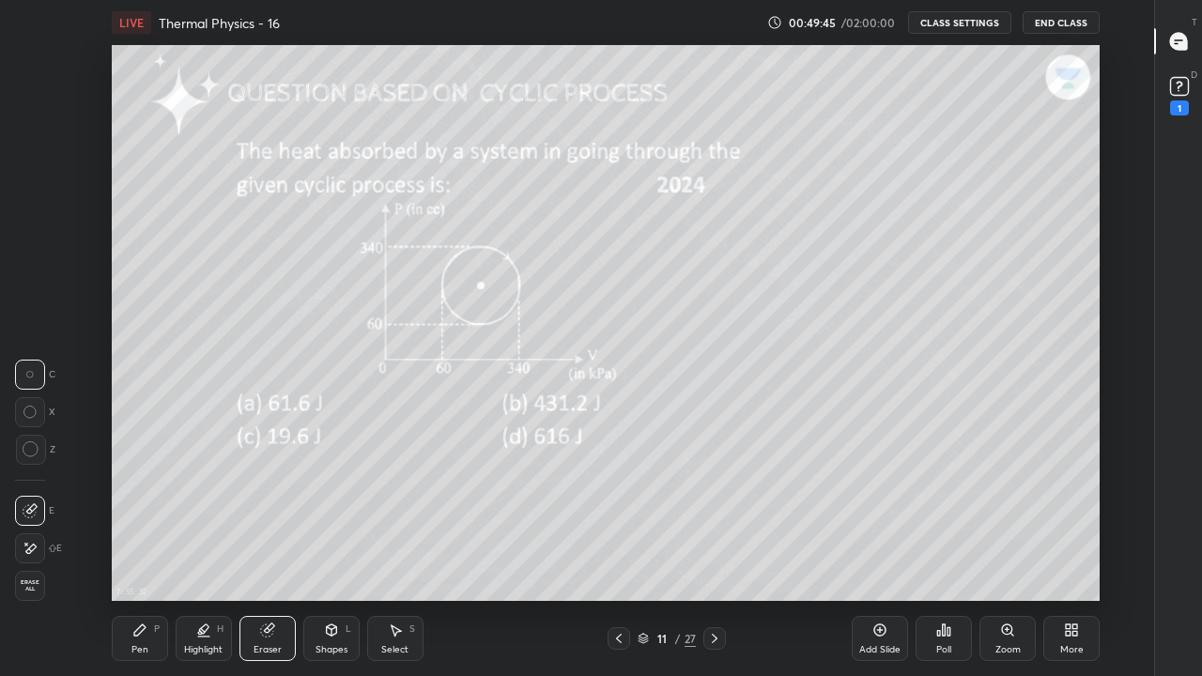
click at [137, 556] on div "Pen" at bounding box center [139, 649] width 17 height 9
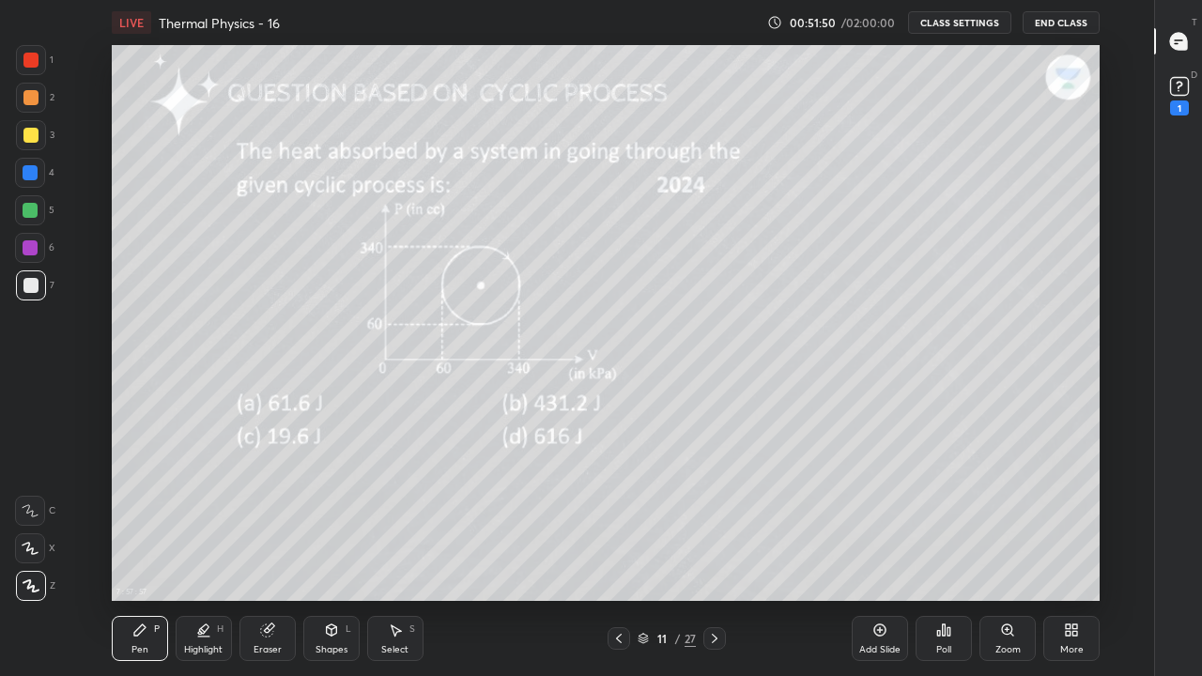
click at [707, 556] on icon at bounding box center [714, 638] width 15 height 15
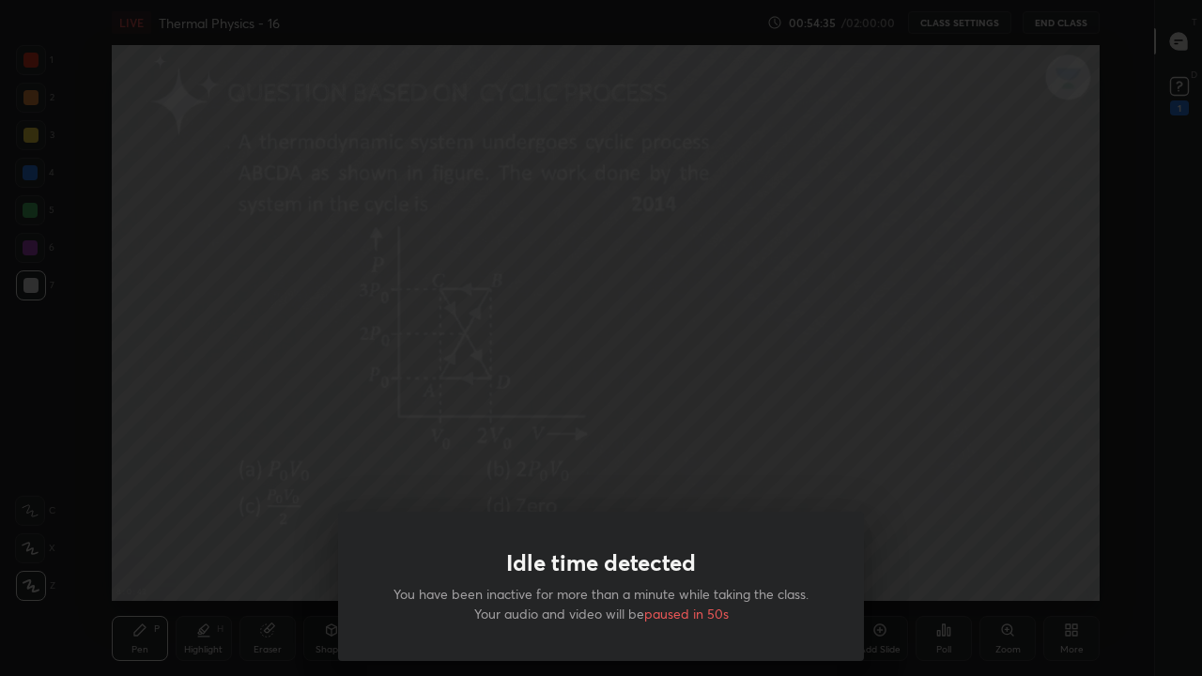
click at [271, 480] on div "Idle time detected You have been inactive for more than a minute while taking t…" at bounding box center [601, 338] width 1202 height 676
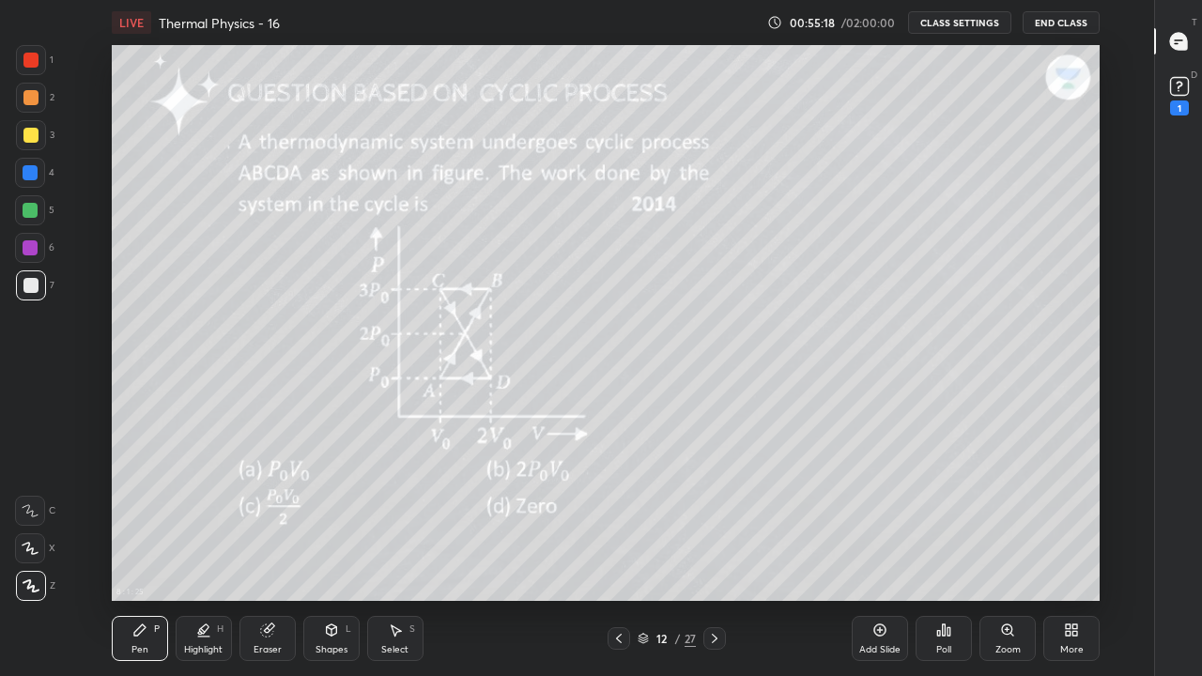
click at [713, 556] on icon at bounding box center [715, 638] width 6 height 9
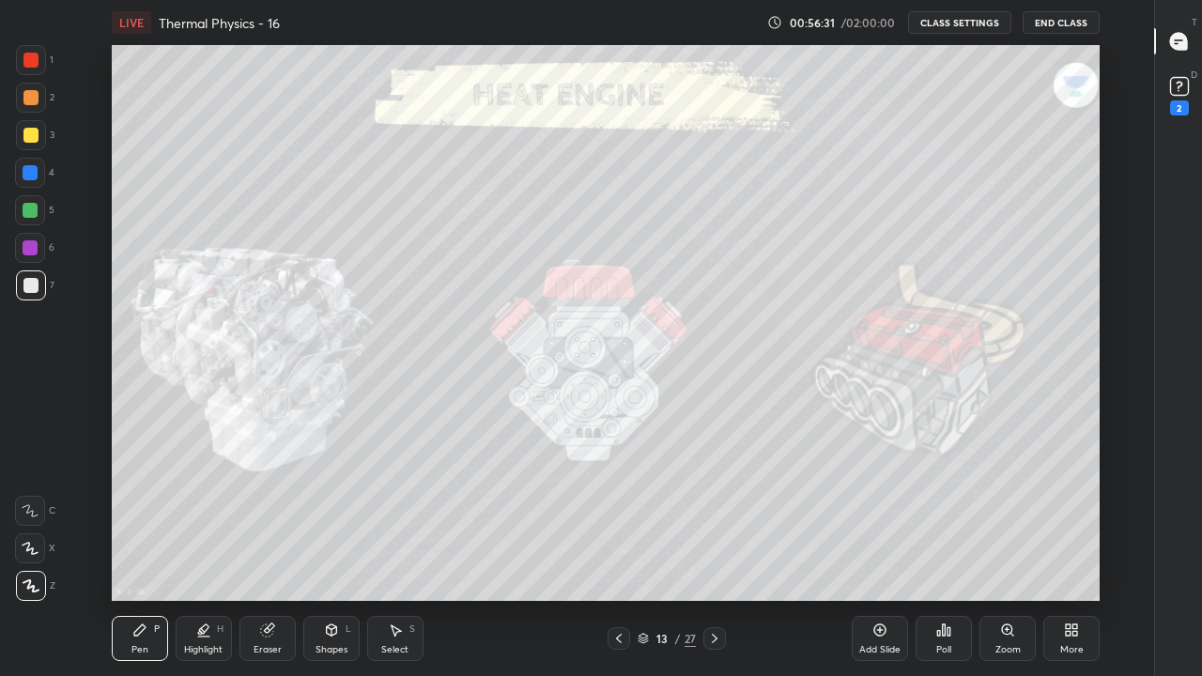
click at [713, 556] on icon at bounding box center [714, 638] width 15 height 15
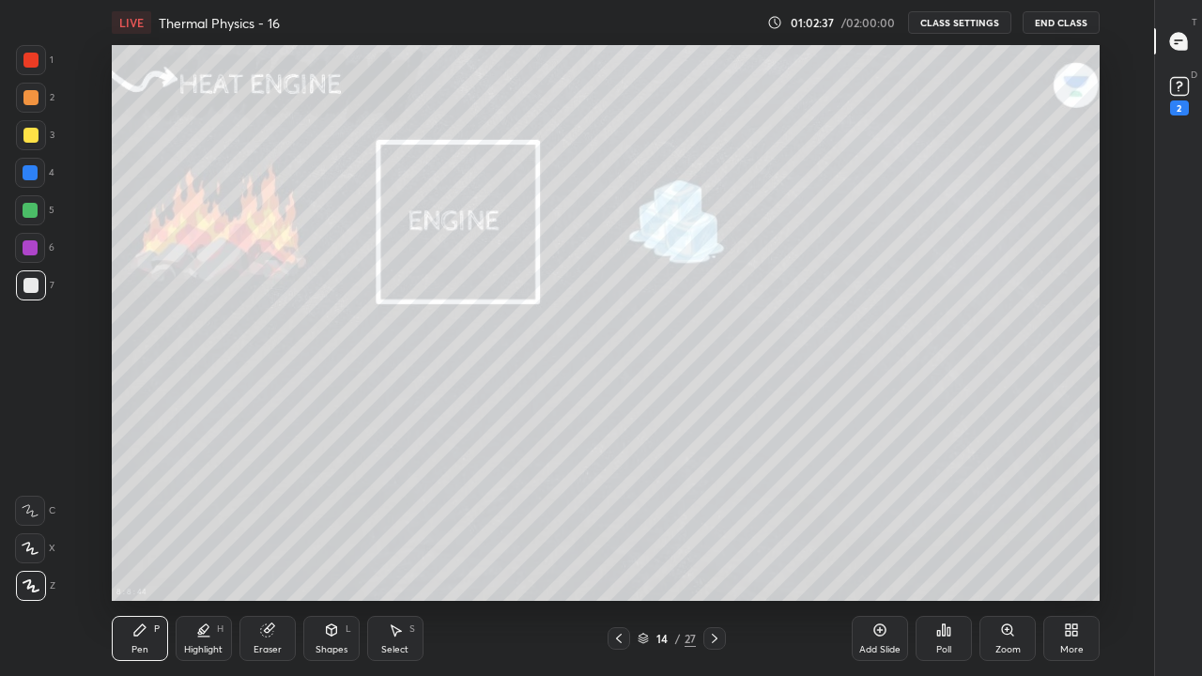
click at [714, 556] on icon at bounding box center [714, 638] width 15 height 15
click at [276, 556] on div "Eraser" at bounding box center [267, 638] width 56 height 45
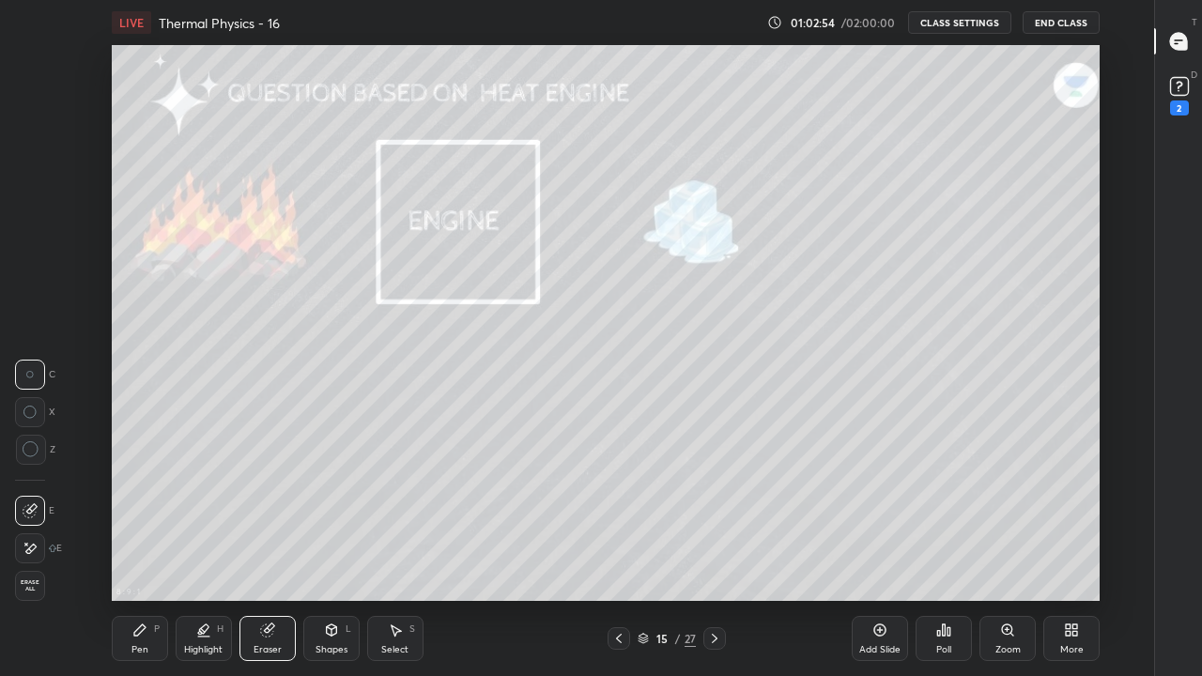
click at [144, 556] on div "Pen P" at bounding box center [140, 638] width 56 height 45
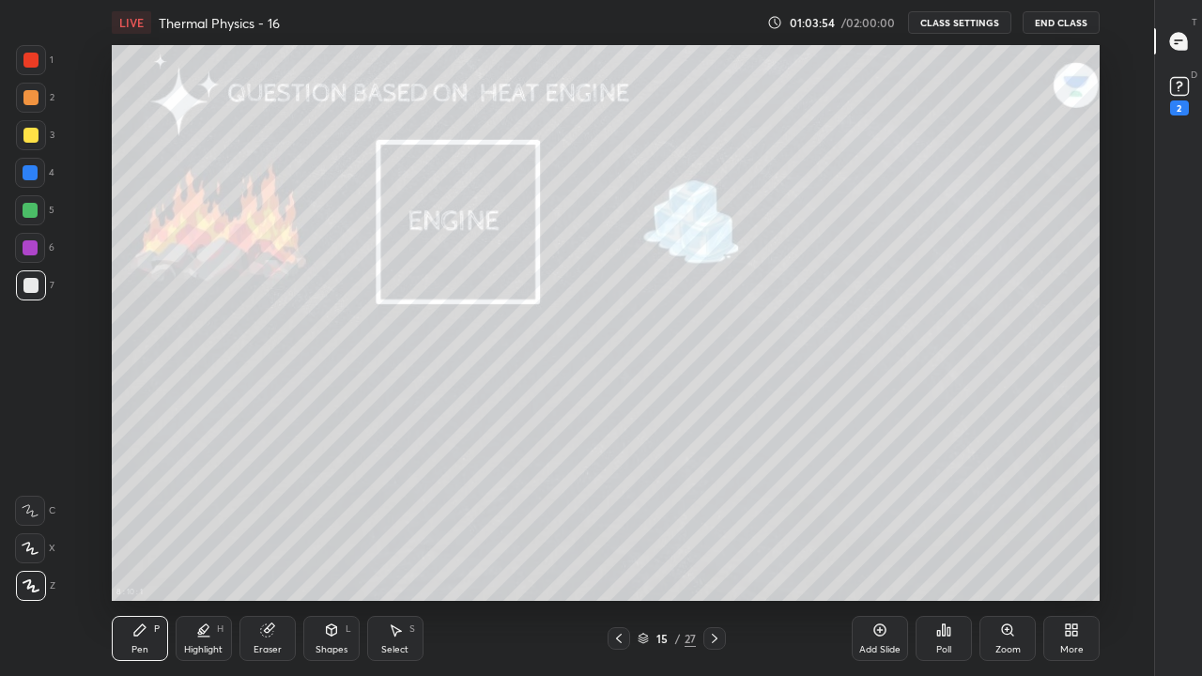
click at [713, 556] on icon at bounding box center [714, 638] width 15 height 15
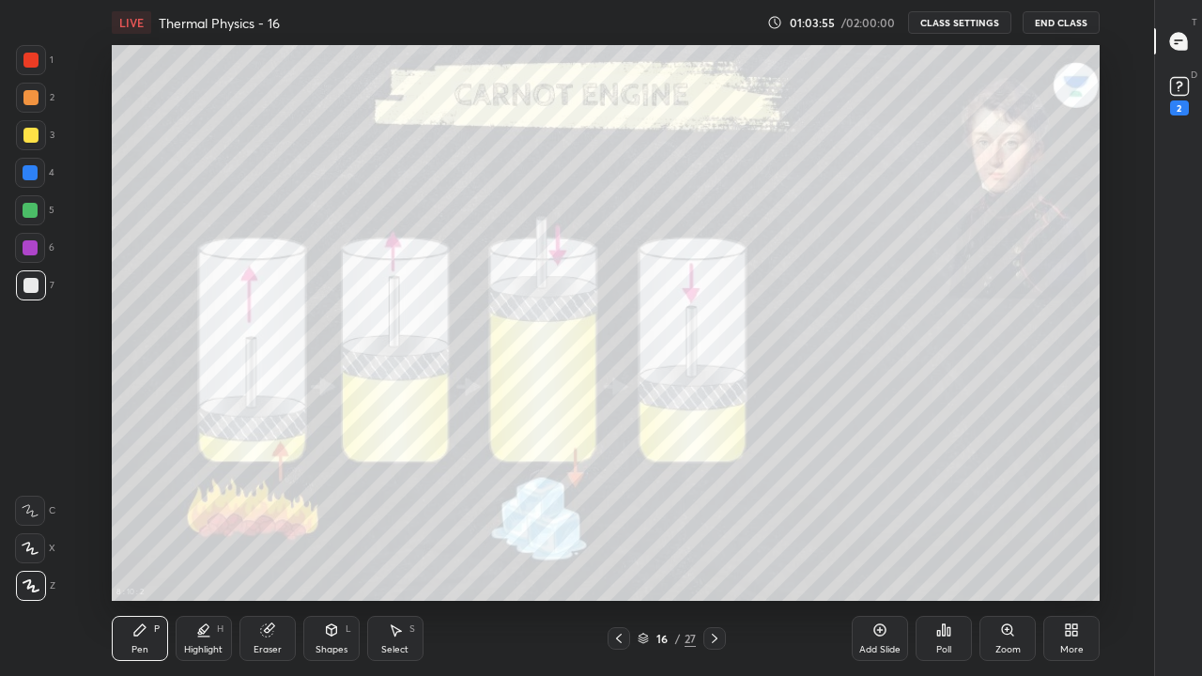
click at [618, 556] on icon at bounding box center [618, 638] width 15 height 15
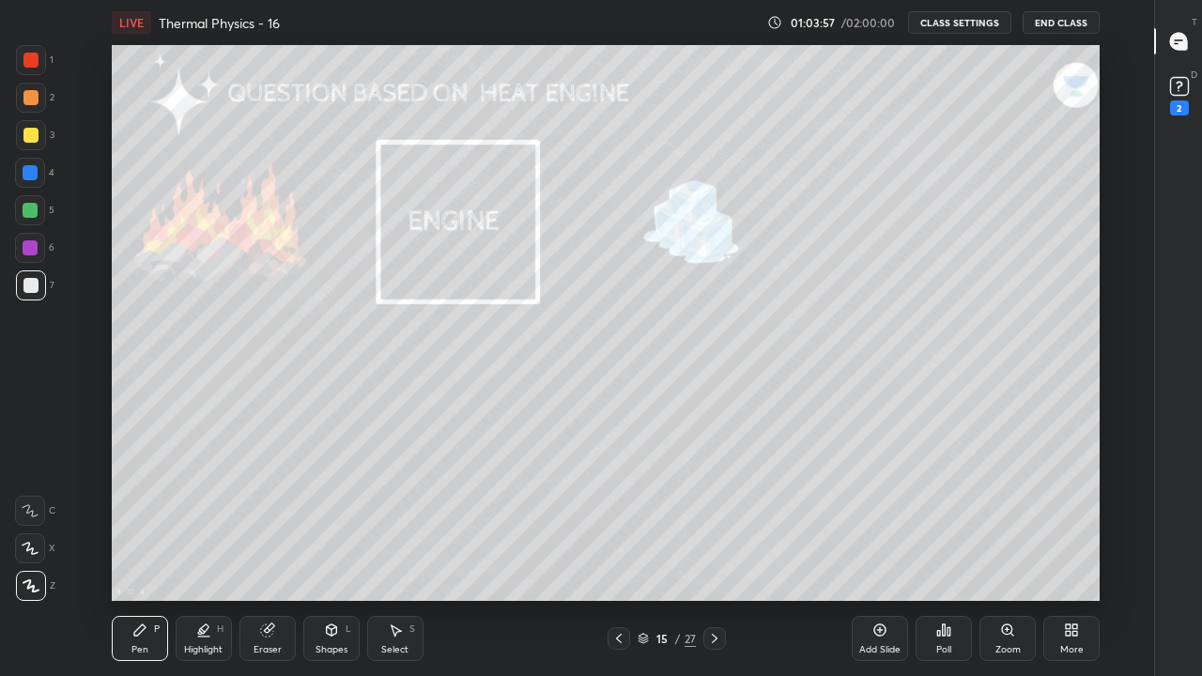
click at [127, 556] on div "Pen P" at bounding box center [140, 638] width 56 height 45
click at [23, 556] on icon at bounding box center [31, 585] width 17 height 13
click at [715, 556] on icon at bounding box center [714, 638] width 15 height 15
click at [713, 556] on icon at bounding box center [714, 638] width 15 height 15
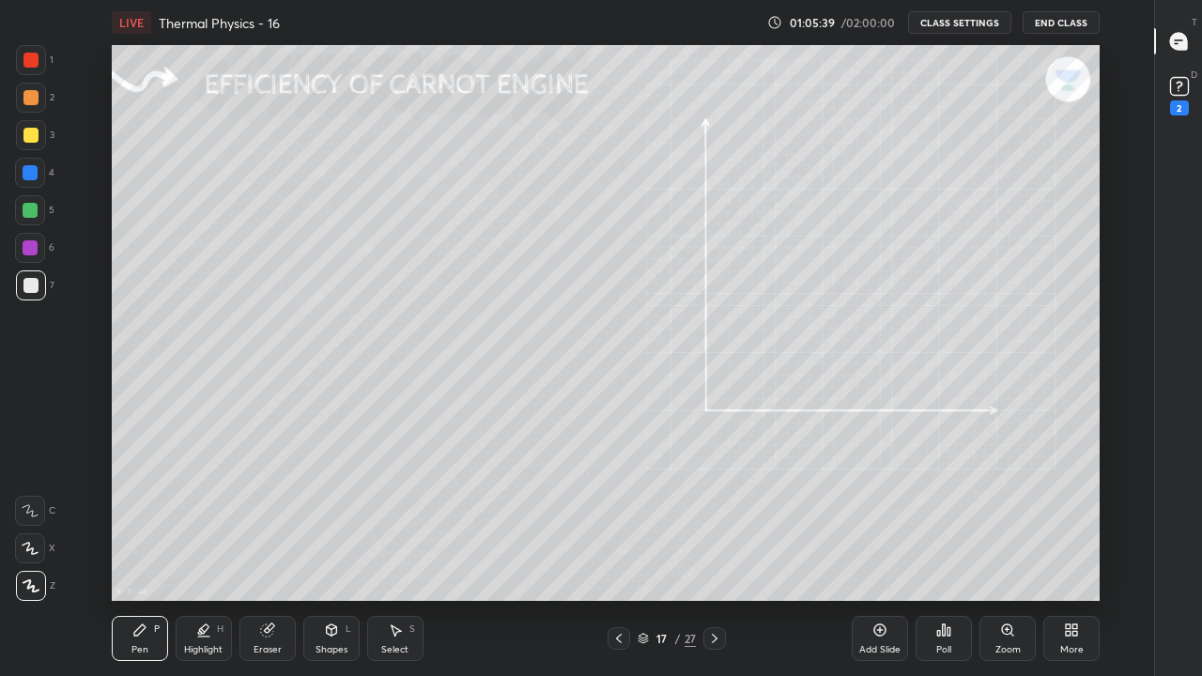
click at [713, 556] on icon at bounding box center [714, 638] width 15 height 15
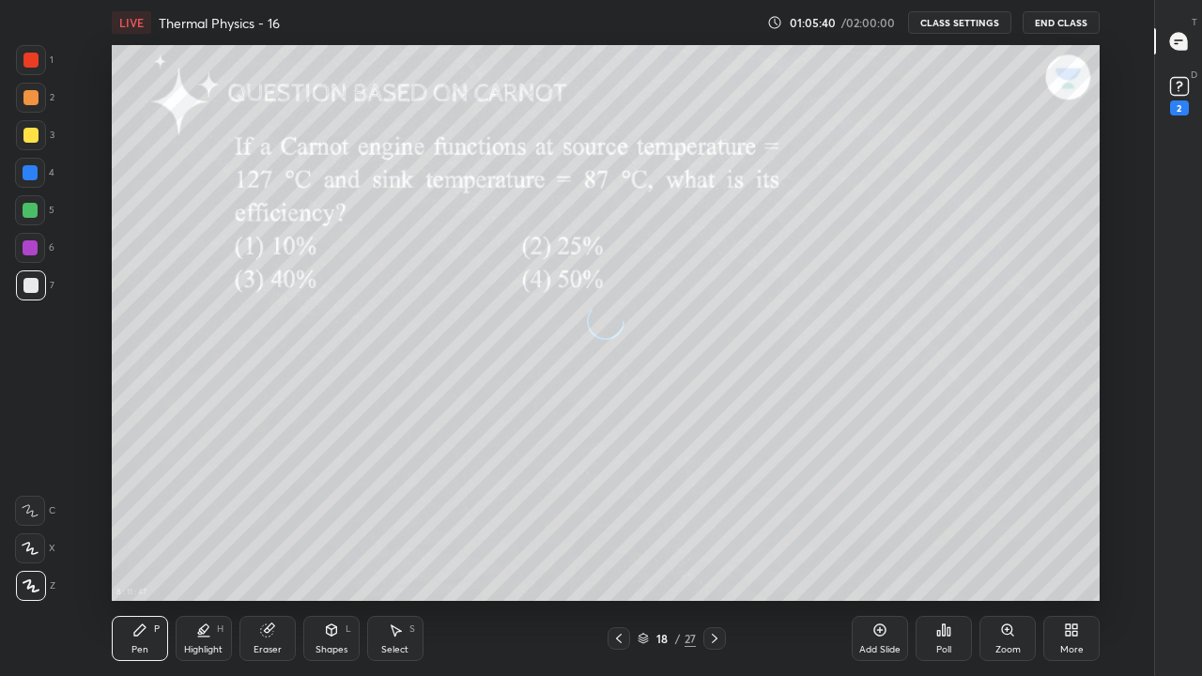
click at [714, 556] on icon at bounding box center [714, 638] width 15 height 15
click at [712, 556] on div at bounding box center [714, 638] width 23 height 23
click at [714, 556] on icon at bounding box center [714, 638] width 15 height 15
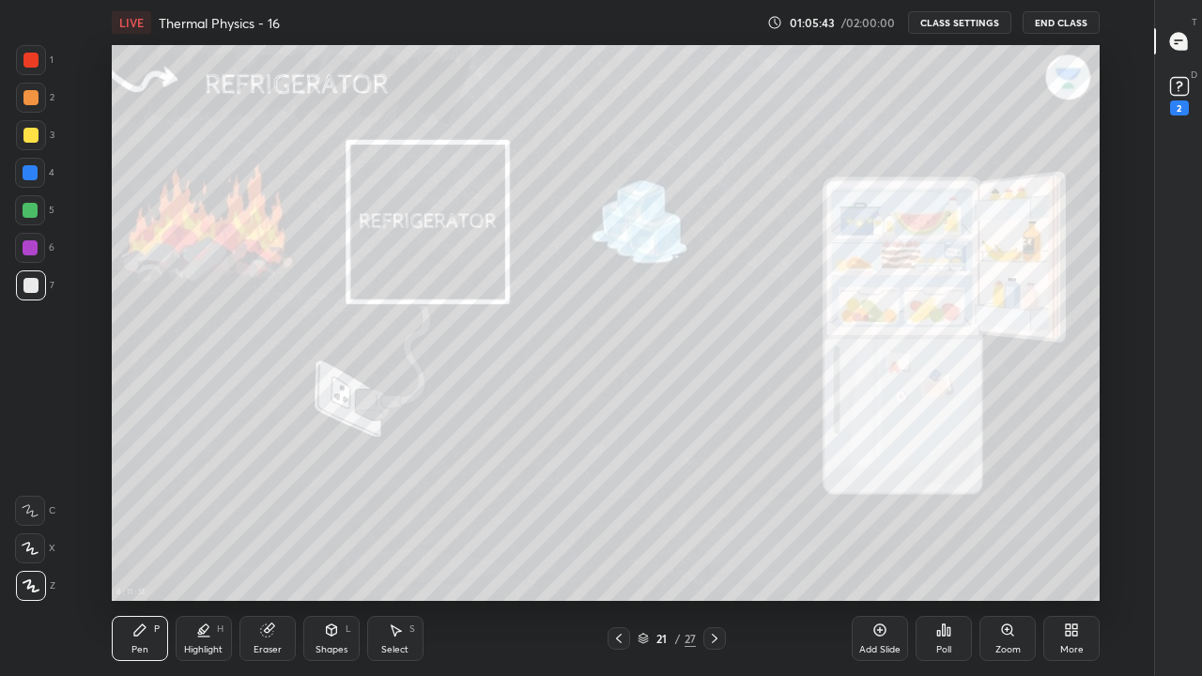
click at [713, 556] on icon at bounding box center [714, 638] width 15 height 15
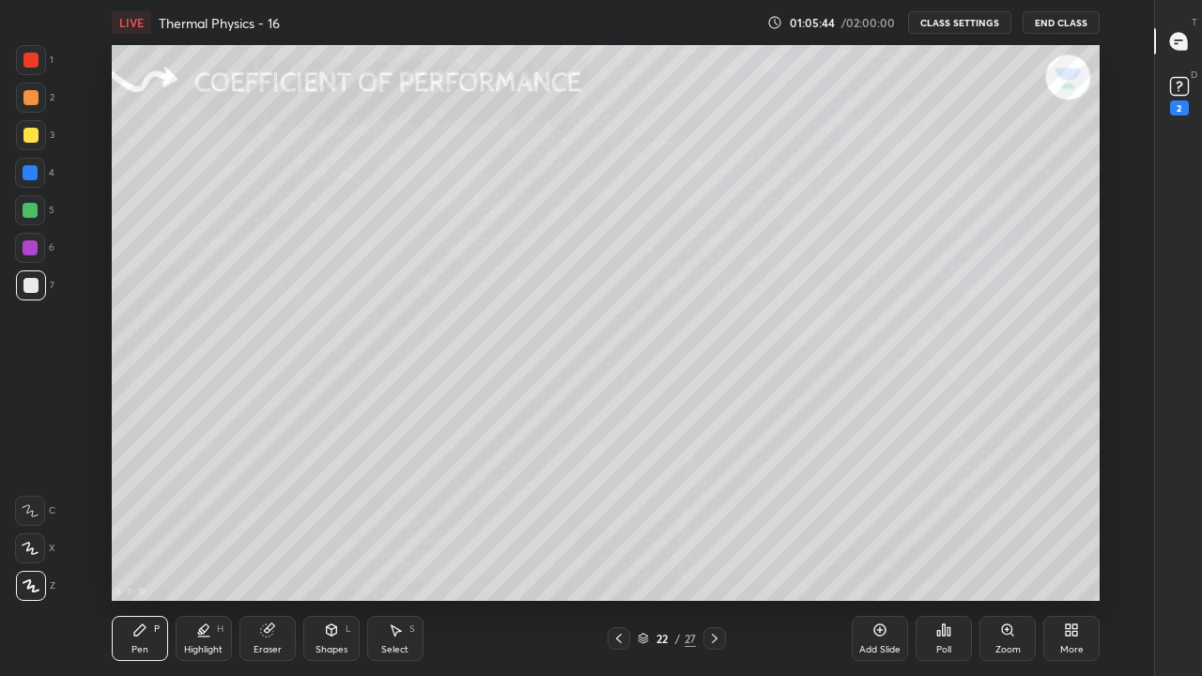
click at [620, 556] on icon at bounding box center [618, 638] width 15 height 15
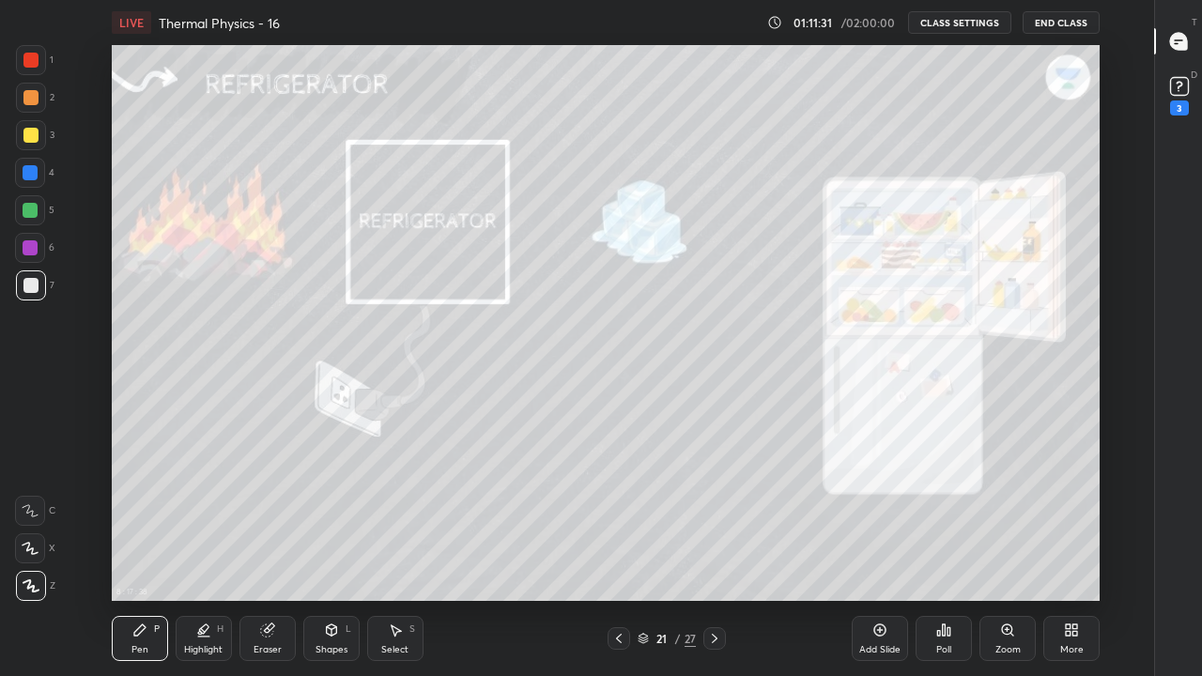
click at [869, 556] on div "Add Slide" at bounding box center [879, 638] width 56 height 45
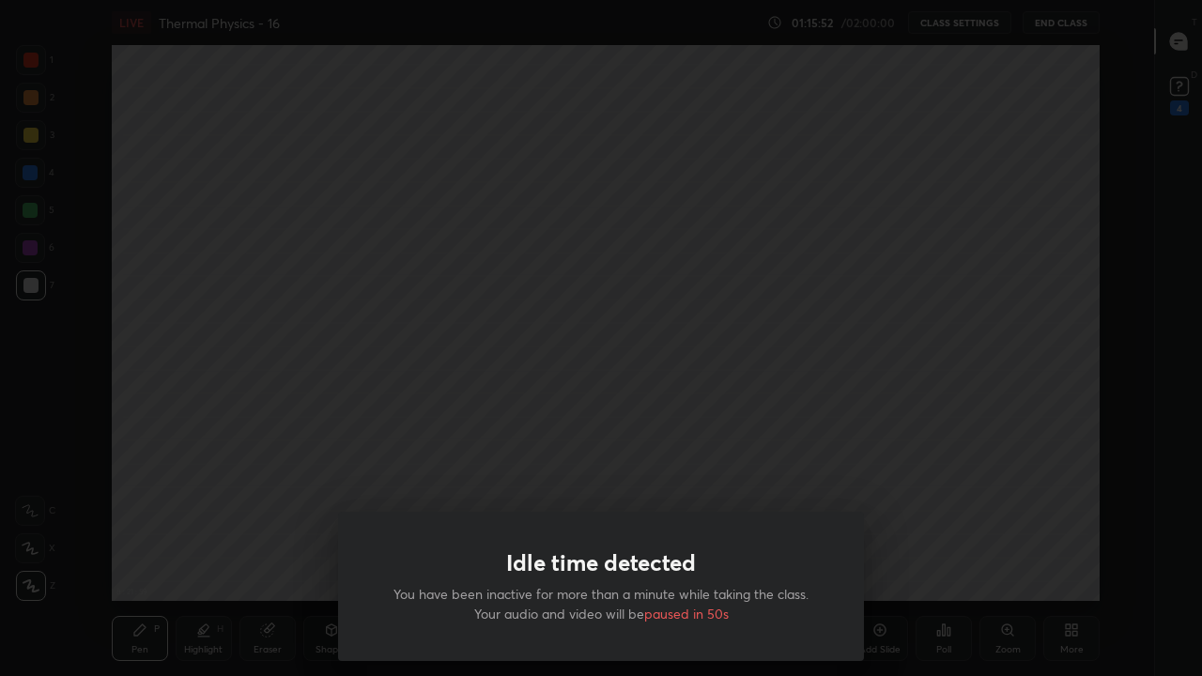
click at [281, 482] on div "Idle time detected You have been inactive for more than a minute while taking t…" at bounding box center [601, 338] width 1202 height 676
click at [224, 494] on div "Idle time detected You have been inactive for more than a minute while taking t…" at bounding box center [601, 338] width 1202 height 676
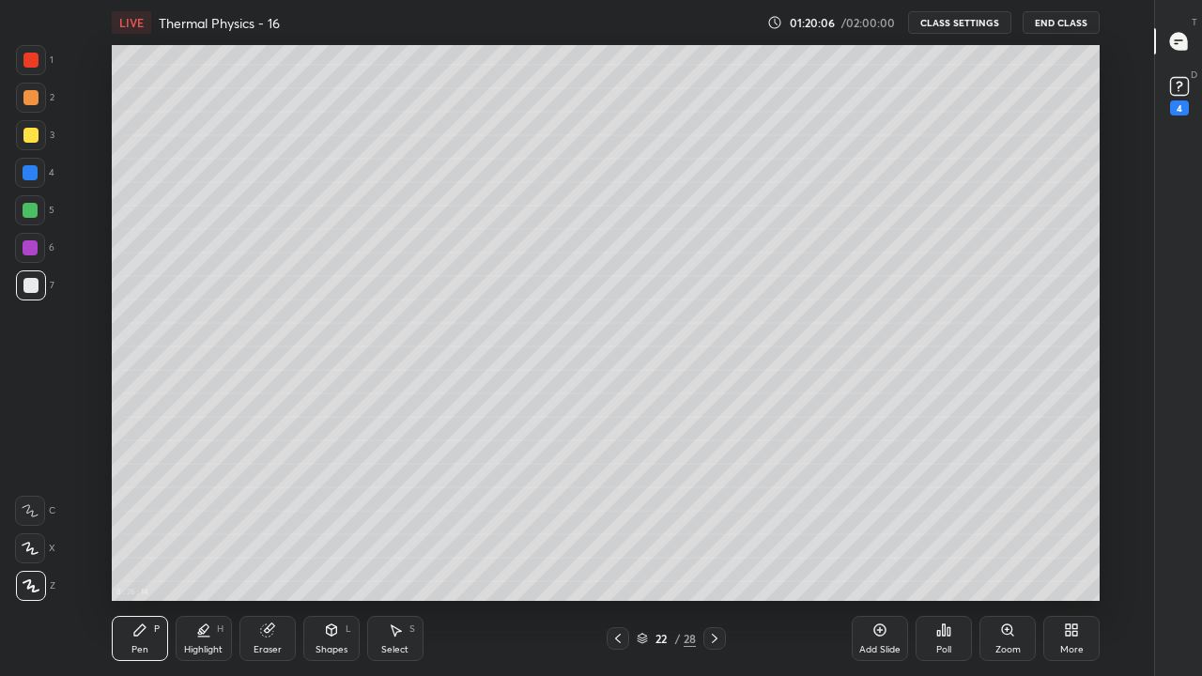
click at [877, 556] on div "Add Slide" at bounding box center [879, 638] width 56 height 45
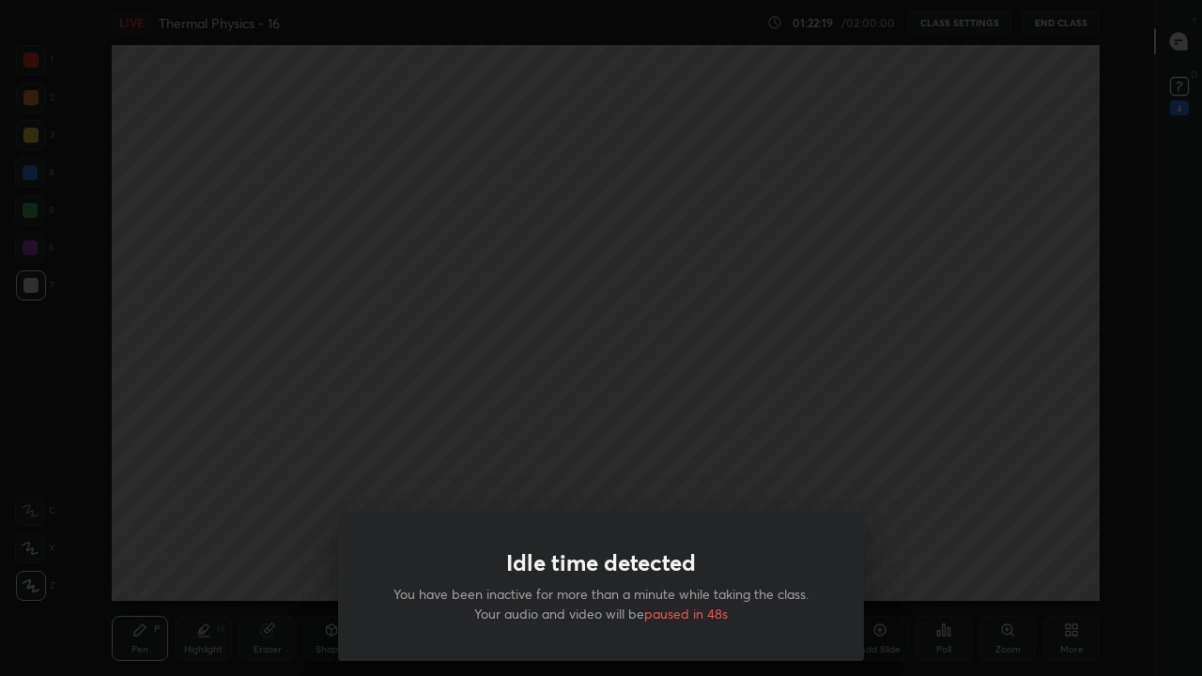
click at [238, 483] on div "Idle time detected You have been inactive for more than a minute while taking t…" at bounding box center [601, 338] width 1202 height 676
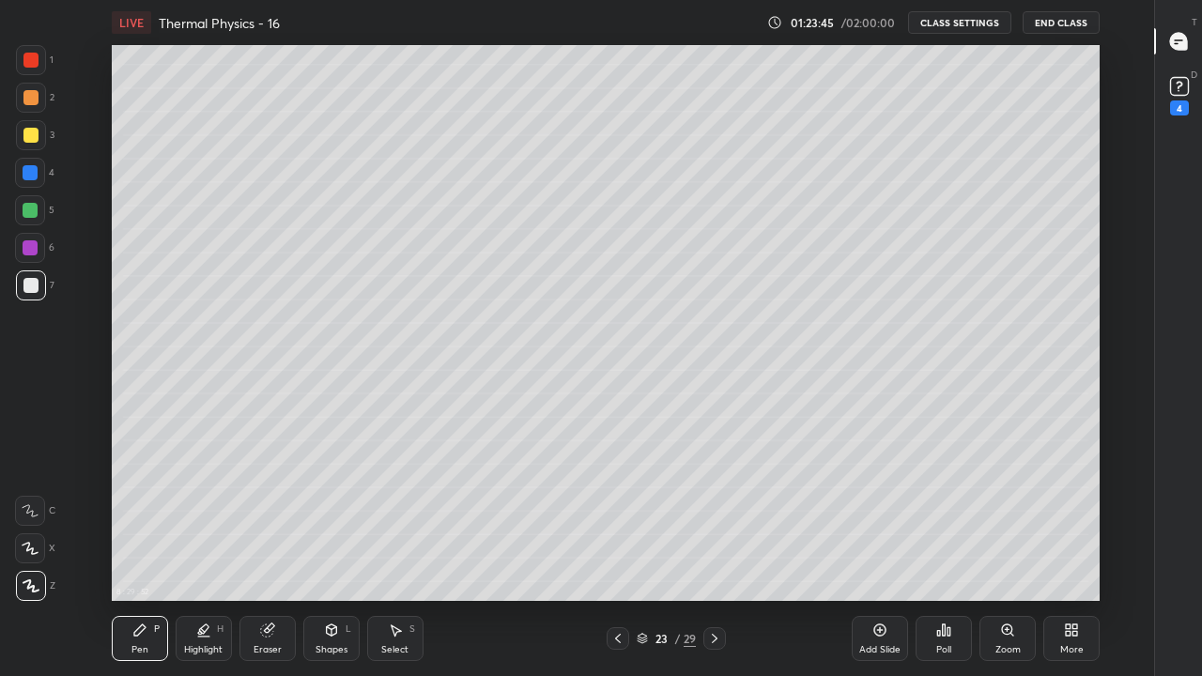
click at [713, 556] on div at bounding box center [714, 638] width 23 height 23
click at [714, 556] on icon at bounding box center [714, 638] width 15 height 15
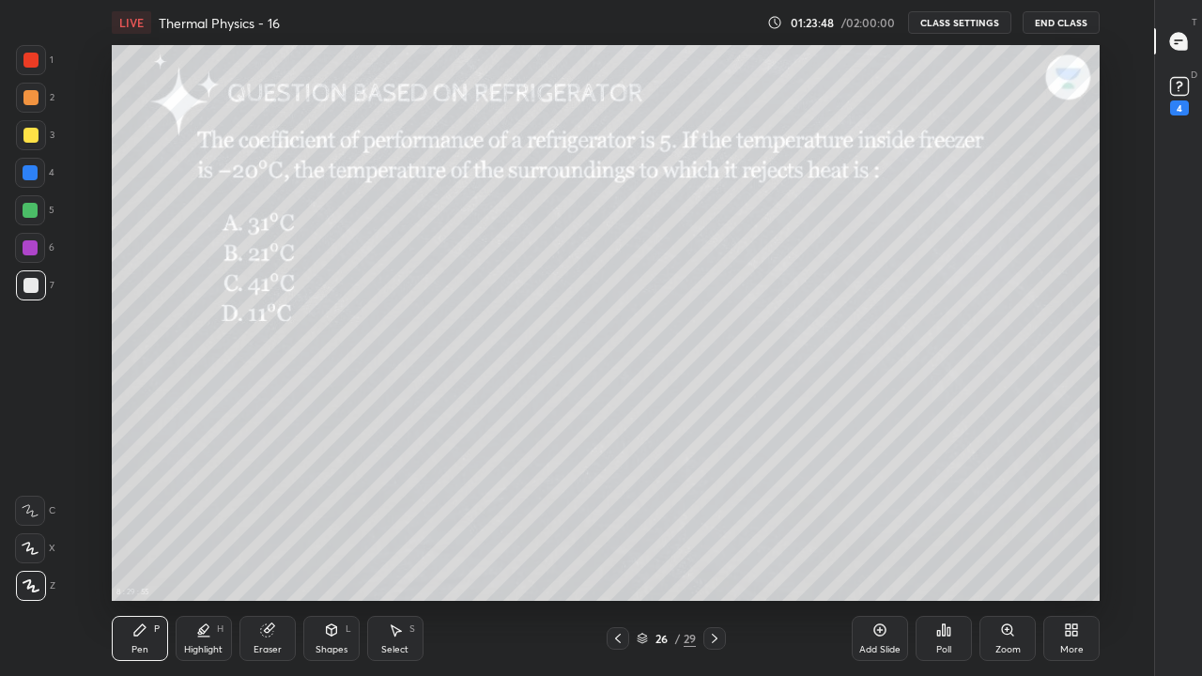
click at [714, 556] on icon at bounding box center [714, 638] width 15 height 15
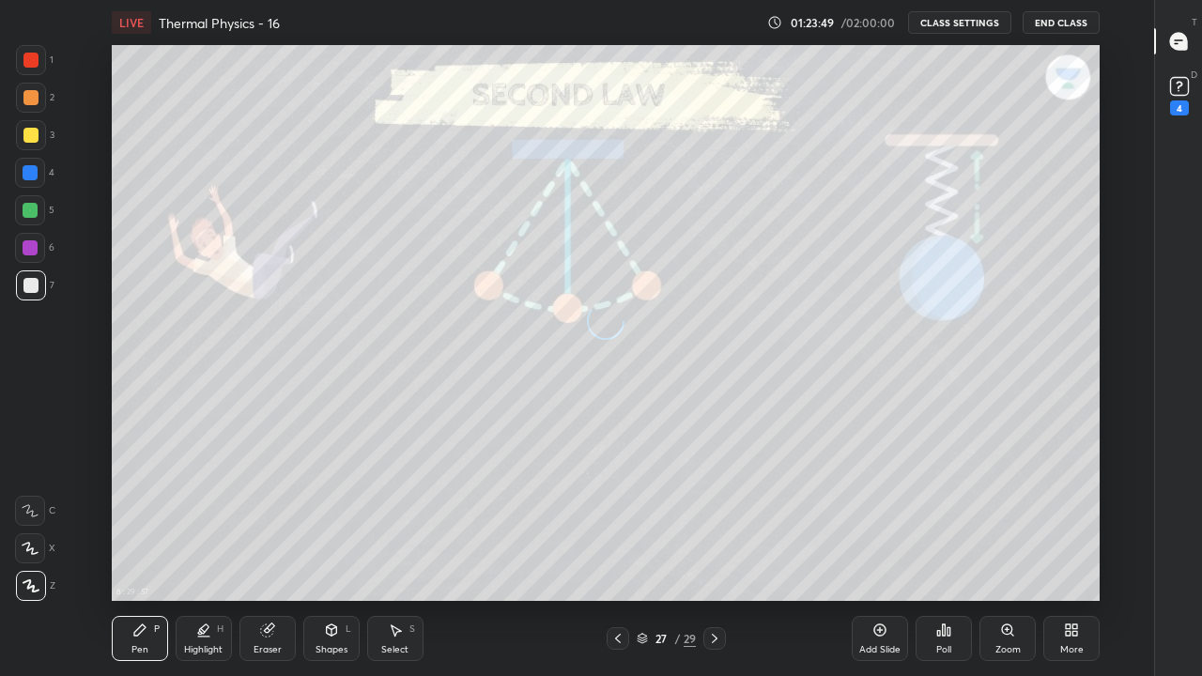
click at [616, 556] on icon at bounding box center [617, 638] width 15 height 15
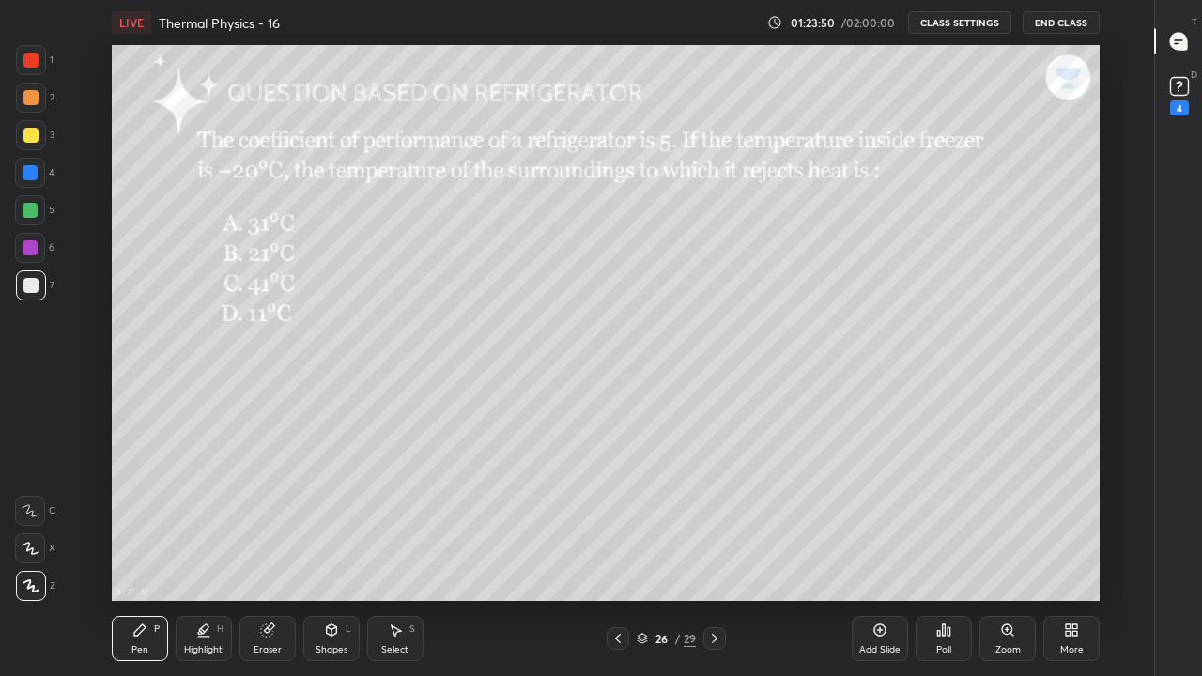
click at [618, 556] on icon at bounding box center [617, 638] width 15 height 15
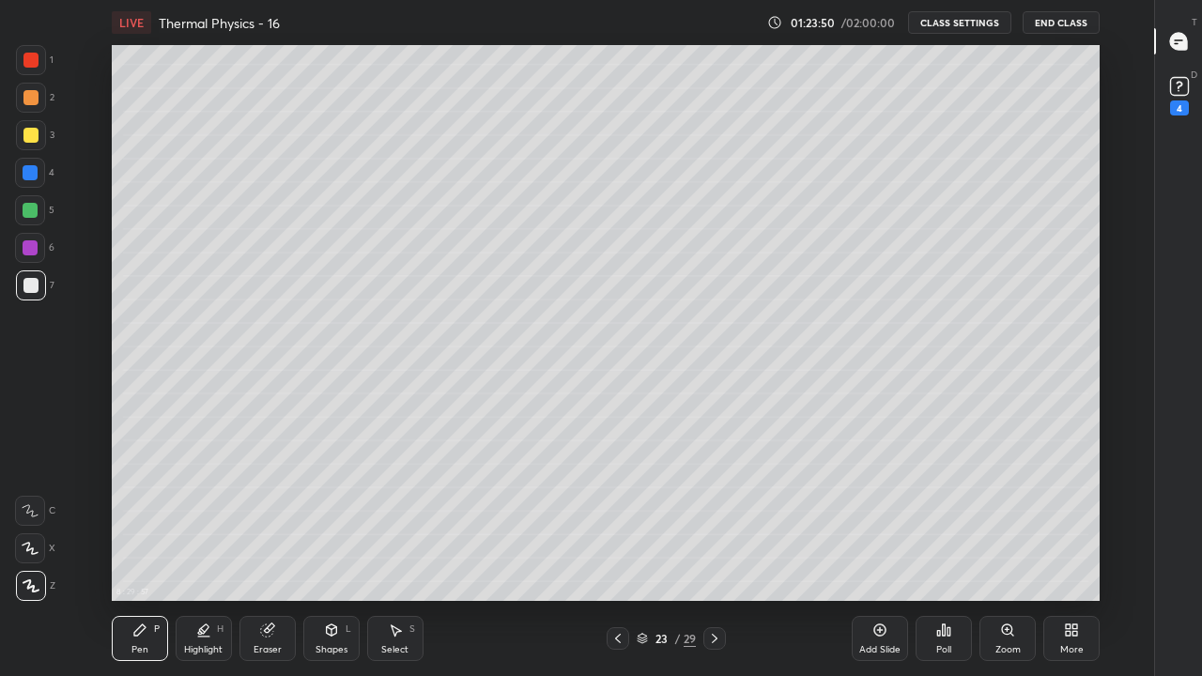
click at [618, 556] on icon at bounding box center [617, 638] width 15 height 15
click at [609, 556] on div at bounding box center [617, 638] width 23 height 23
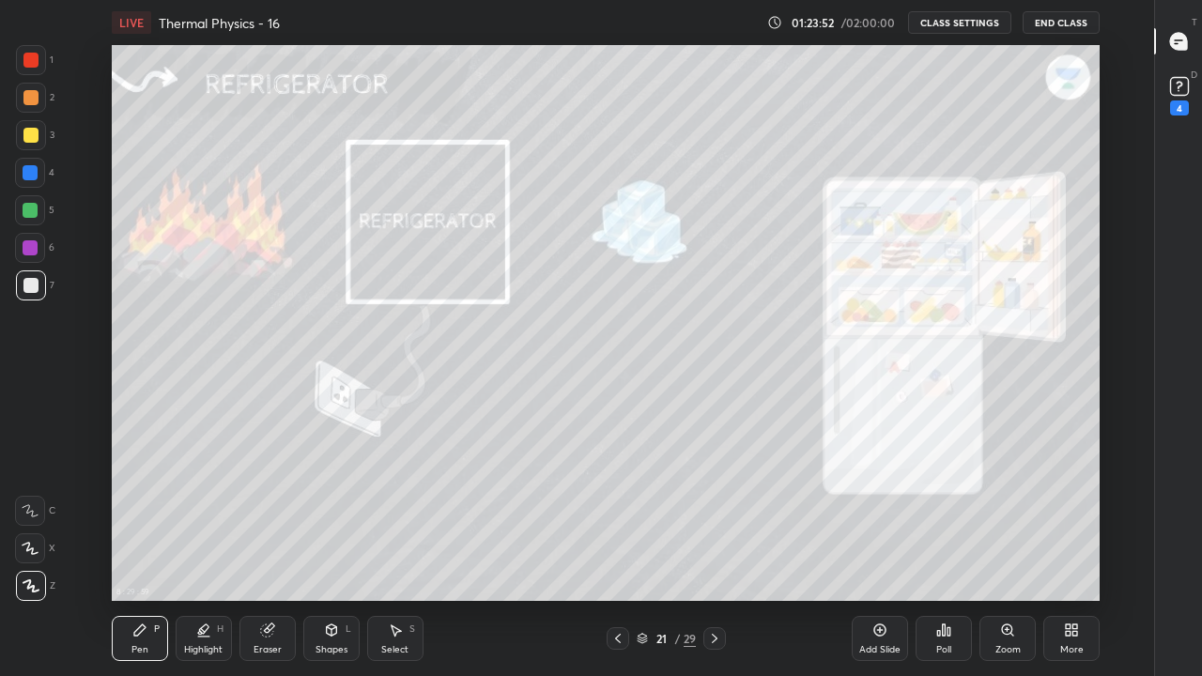
click at [606, 556] on div at bounding box center [617, 638] width 23 height 23
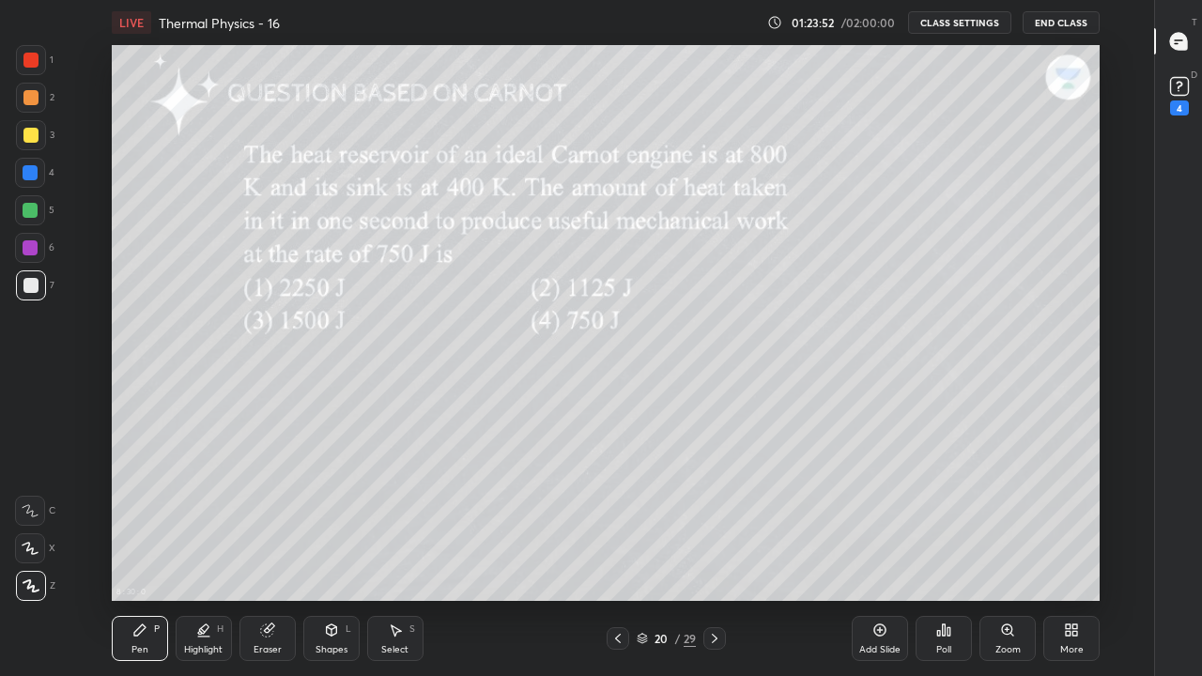
click at [618, 556] on icon at bounding box center [617, 638] width 15 height 15
click at [616, 556] on icon at bounding box center [618, 638] width 6 height 9
click at [616, 556] on icon at bounding box center [617, 638] width 15 height 15
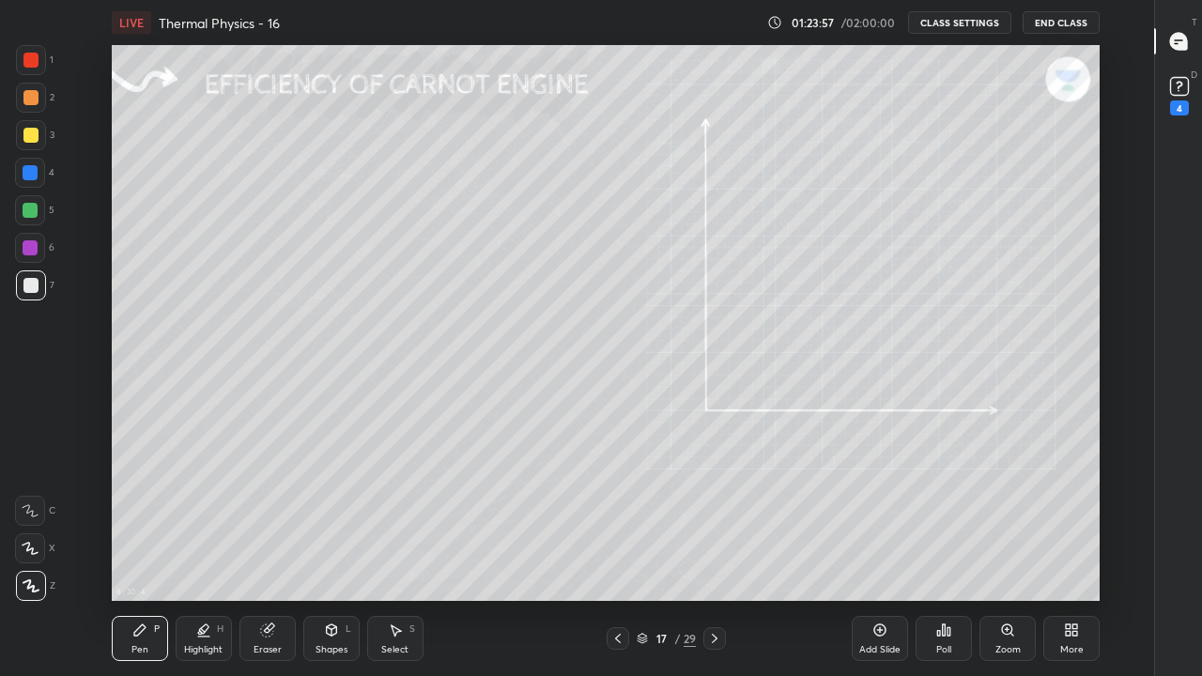
click at [618, 556] on icon at bounding box center [617, 638] width 15 height 15
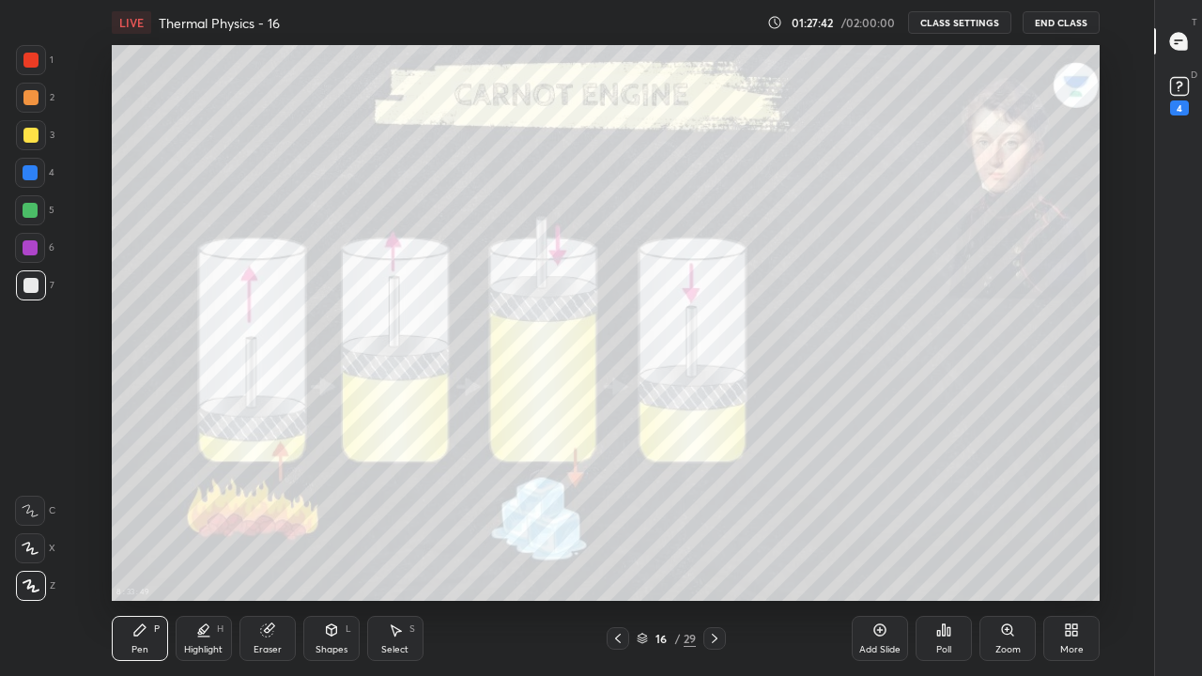
click at [714, 556] on icon at bounding box center [714, 638] width 15 height 15
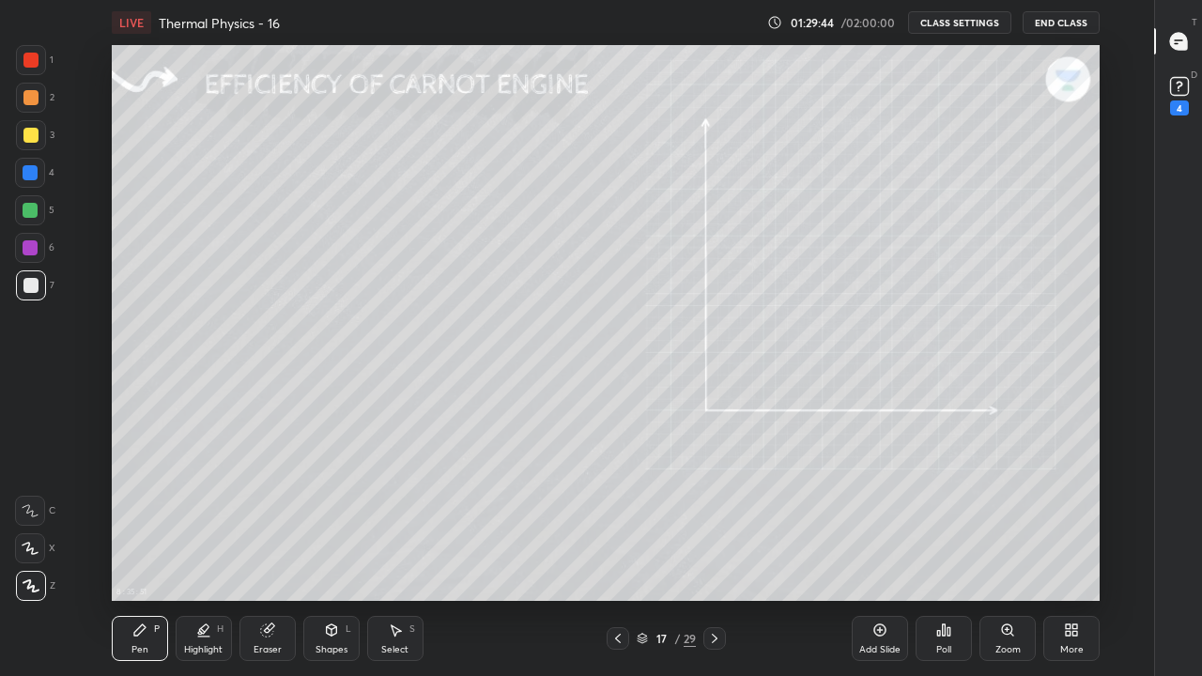
click at [714, 556] on icon at bounding box center [715, 638] width 6 height 9
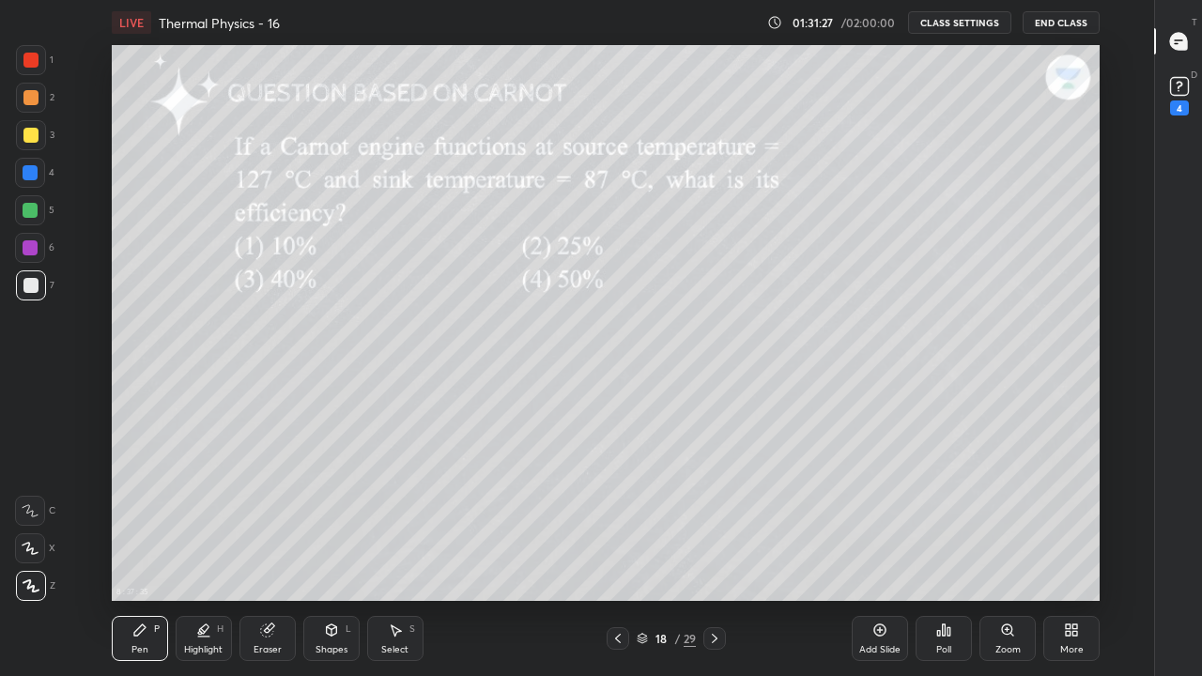
click at [866, 556] on div "Add Slide" at bounding box center [879, 638] width 56 height 45
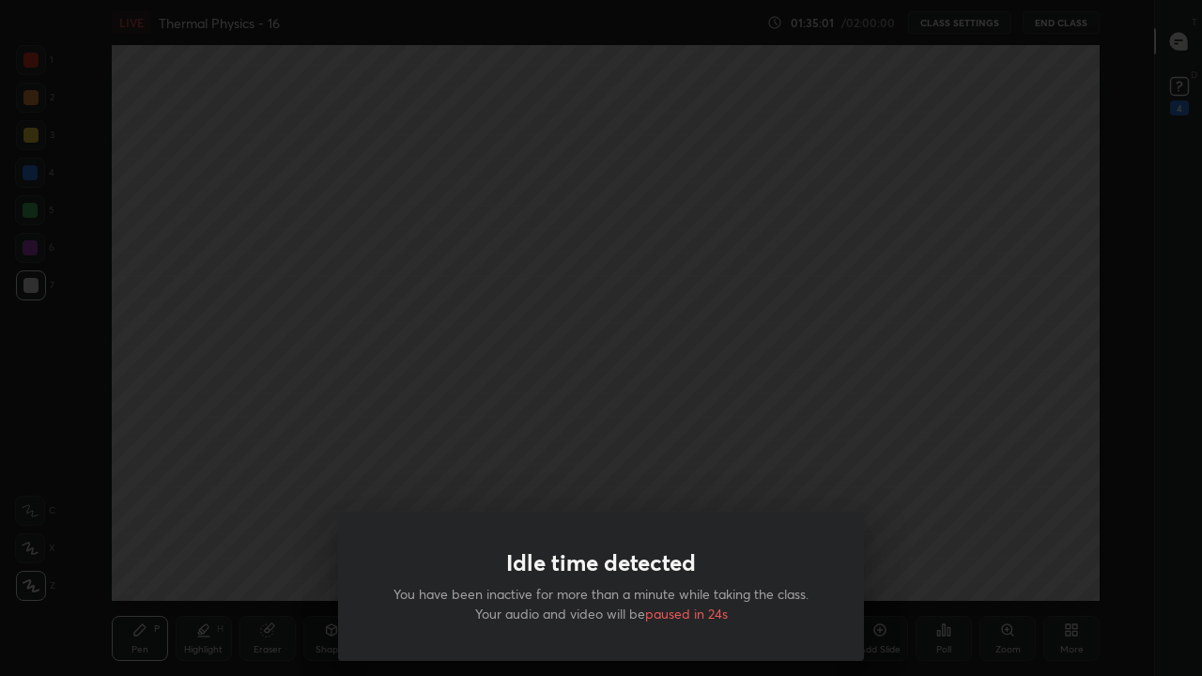
click at [282, 479] on div "Idle time detected You have been inactive for more than a minute while taking t…" at bounding box center [601, 338] width 1202 height 676
click at [287, 486] on div "Idle time detected You have been inactive for more than a minute while taking t…" at bounding box center [601, 338] width 1202 height 676
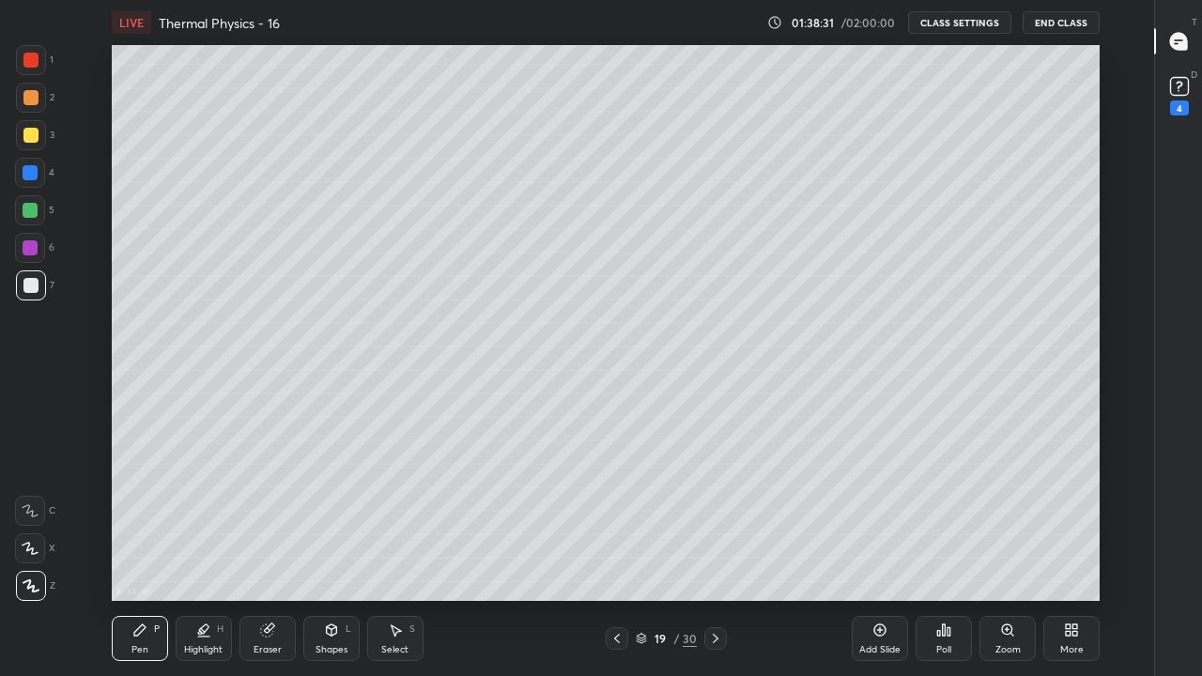
click at [715, 556] on icon at bounding box center [715, 638] width 15 height 15
click at [713, 556] on icon at bounding box center [716, 638] width 6 height 9
click at [715, 556] on icon at bounding box center [715, 638] width 15 height 15
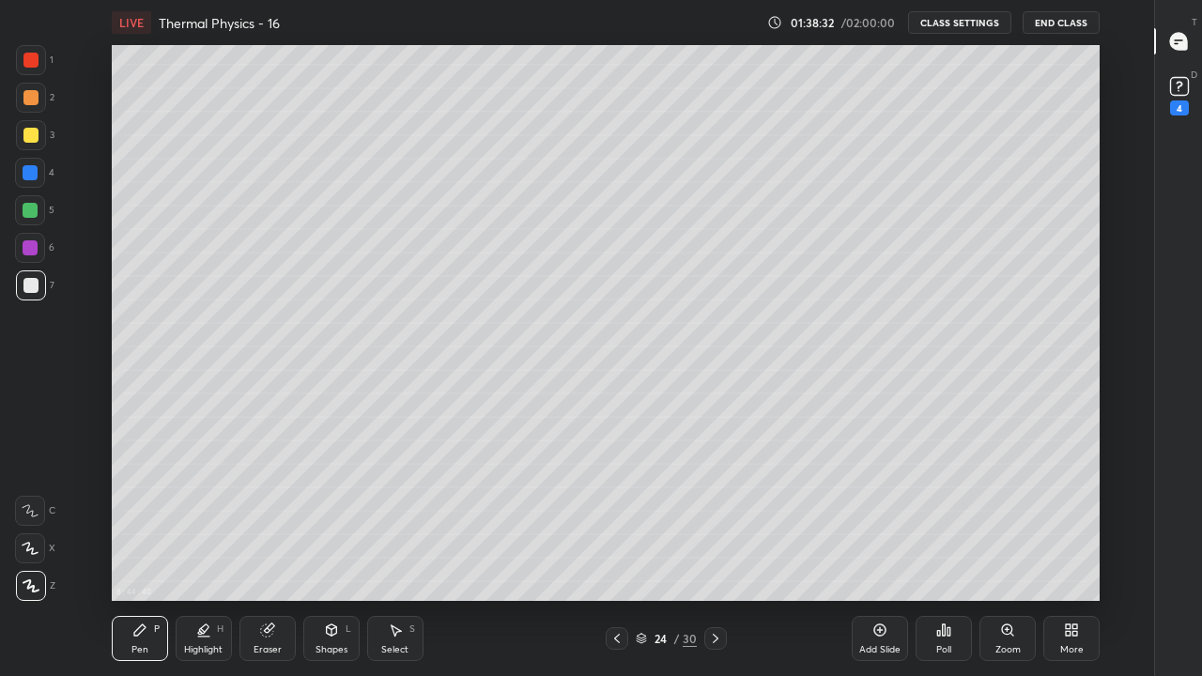
click at [713, 556] on icon at bounding box center [716, 638] width 6 height 9
click at [715, 556] on icon at bounding box center [715, 638] width 15 height 15
click at [714, 556] on icon at bounding box center [715, 638] width 15 height 15
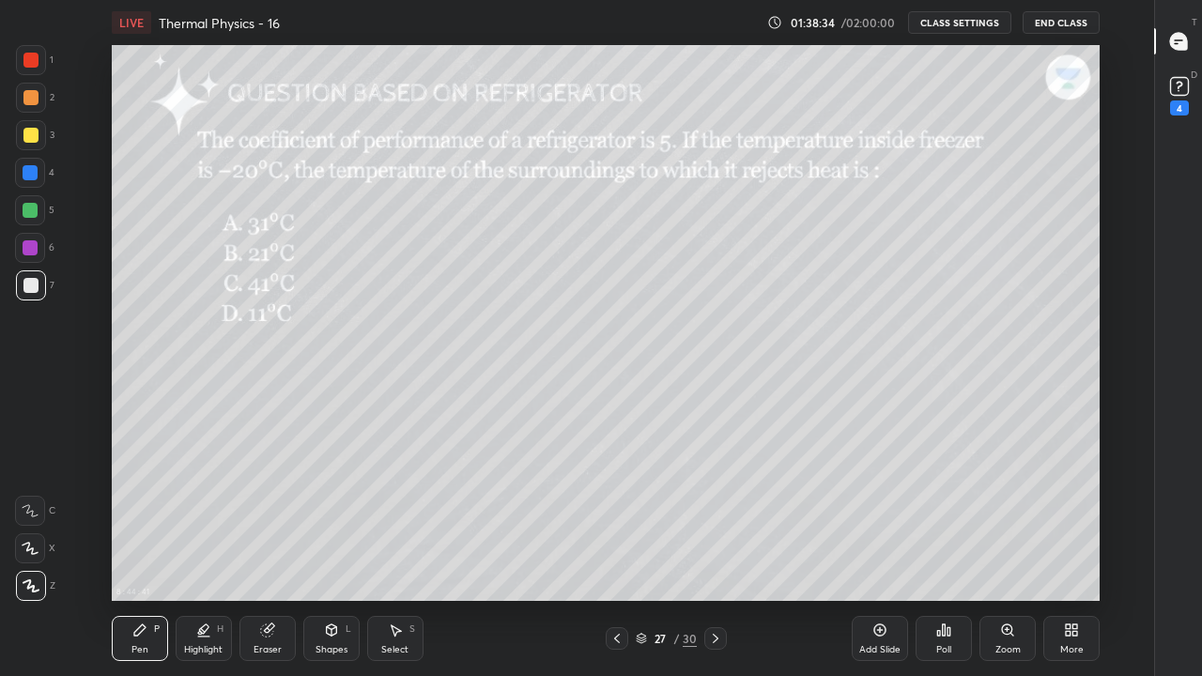
click at [715, 556] on icon at bounding box center [715, 638] width 15 height 15
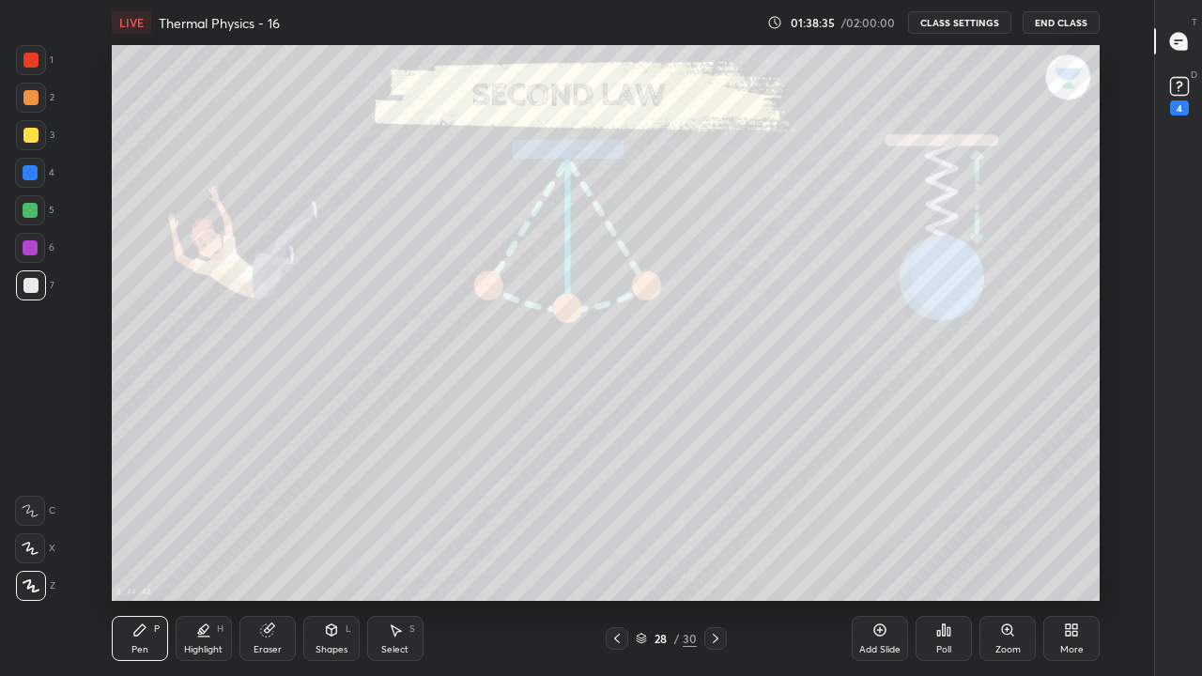
click at [713, 556] on icon at bounding box center [715, 638] width 15 height 15
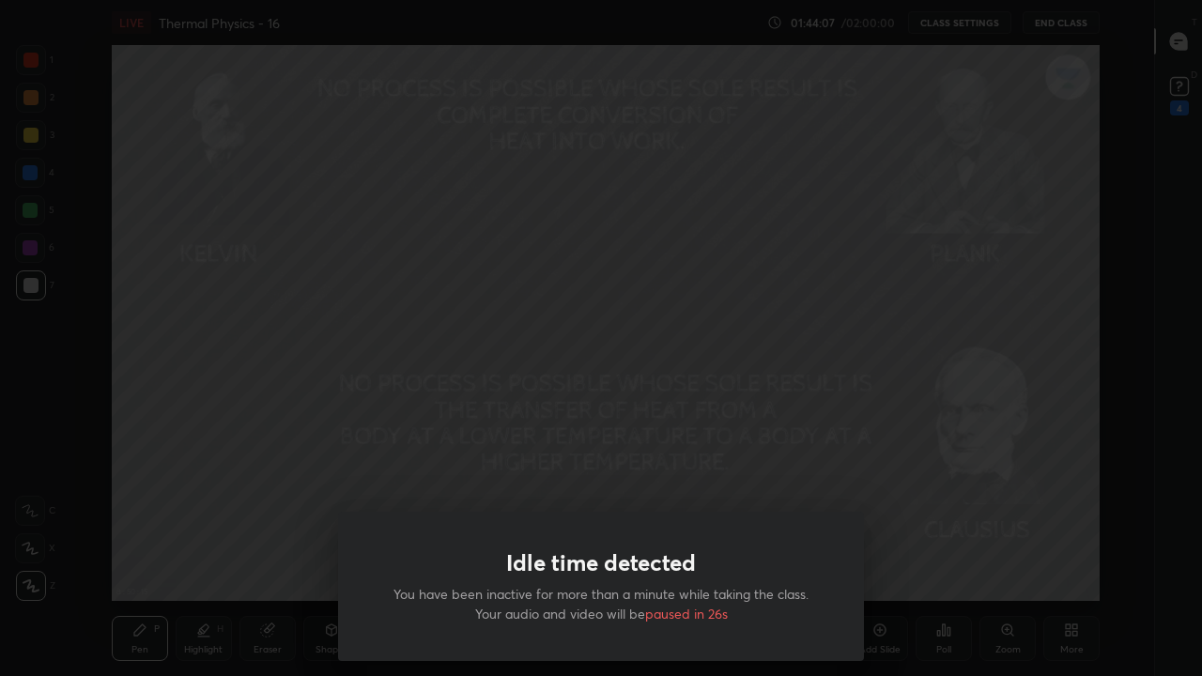
click at [488, 483] on div "Idle time detected You have been inactive for more than a minute while taking t…" at bounding box center [601, 338] width 1202 height 676
click at [854, 345] on div "Idle time detected You have been inactive for more than a minute while taking t…" at bounding box center [601, 338] width 1202 height 676
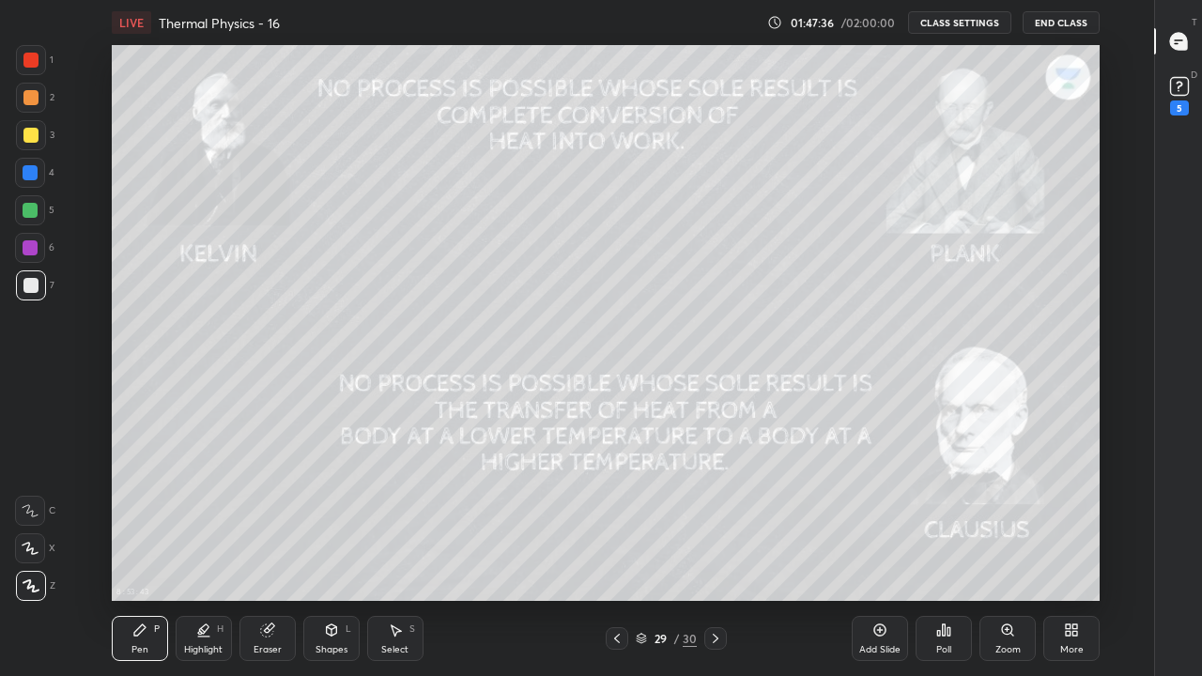
click at [1071, 20] on button "End Class" at bounding box center [1060, 22] width 77 height 23
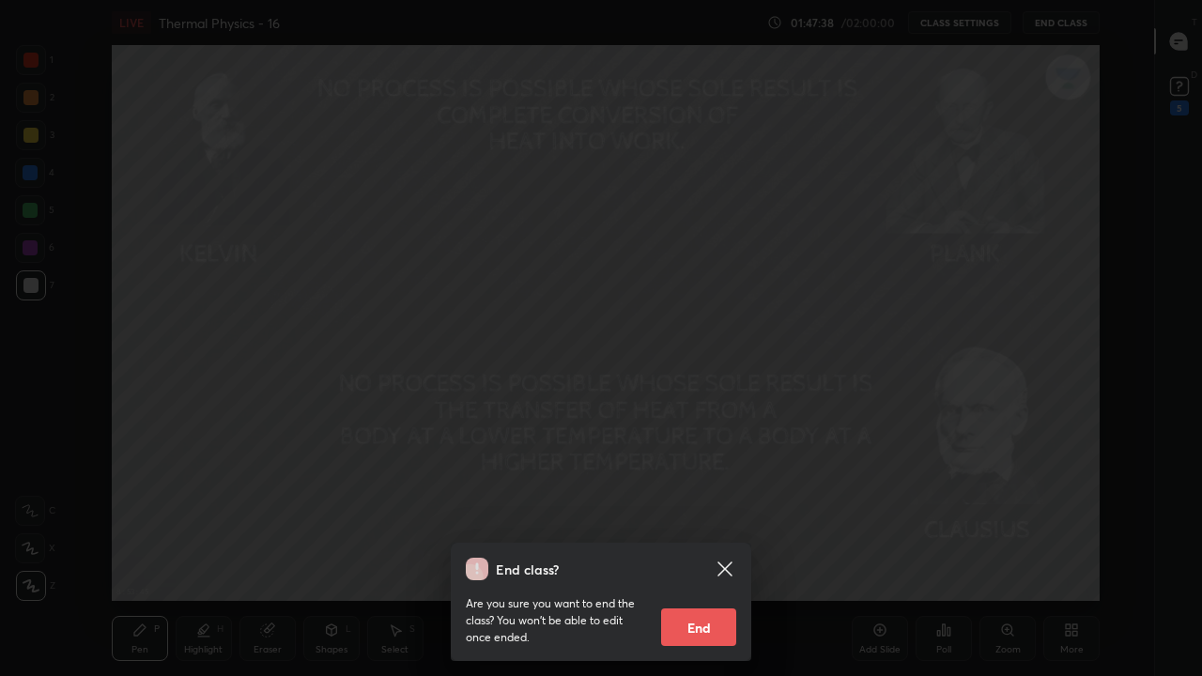
click at [709, 556] on button "End" at bounding box center [698, 627] width 75 height 38
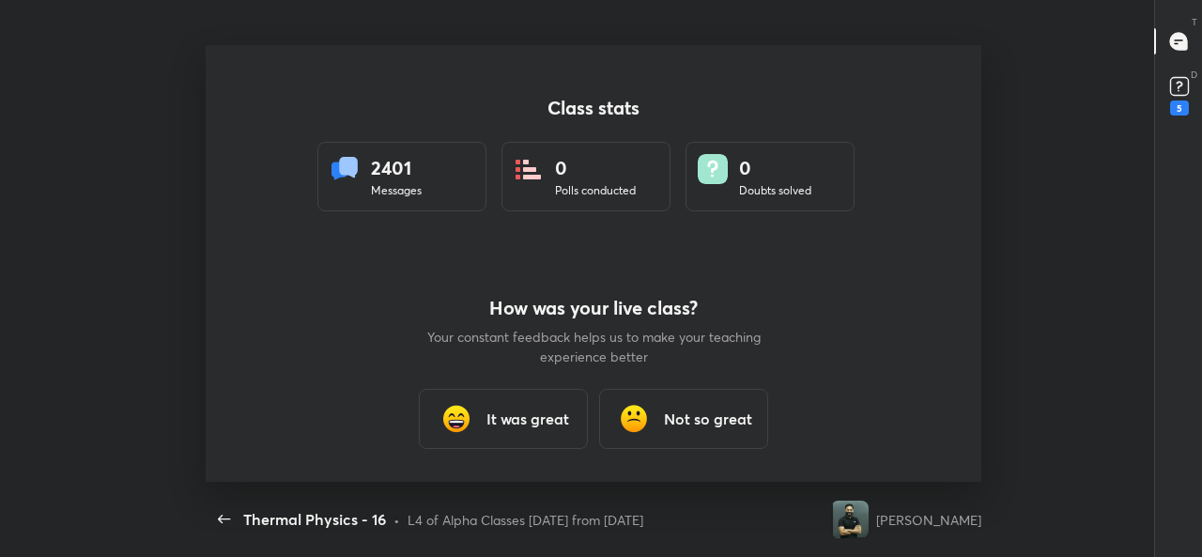
scroll to position [93444, 92694]
